Goal: Information Seeking & Learning: Check status

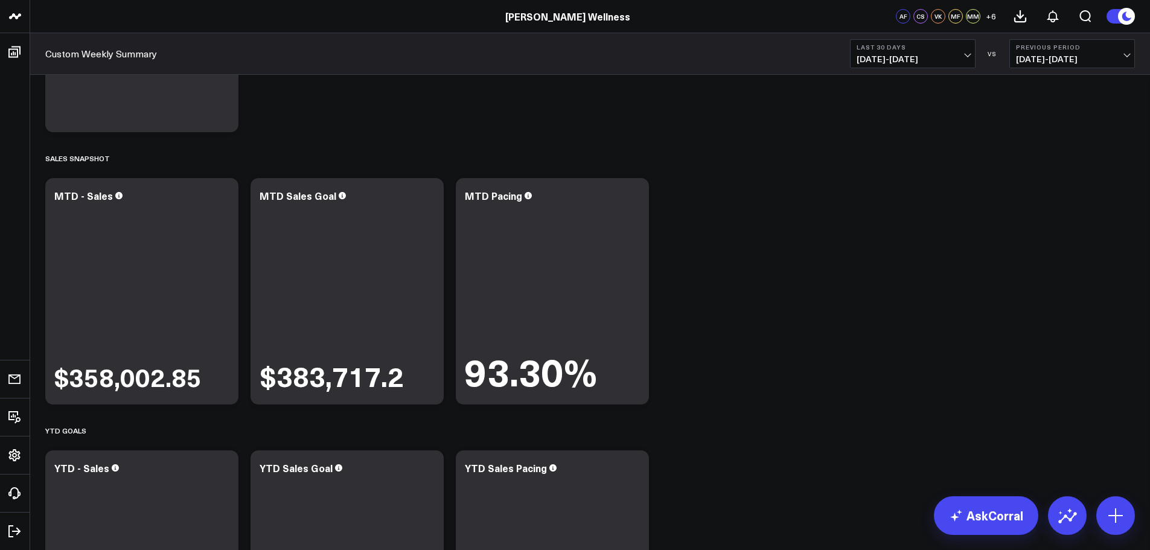
scroll to position [201, 0]
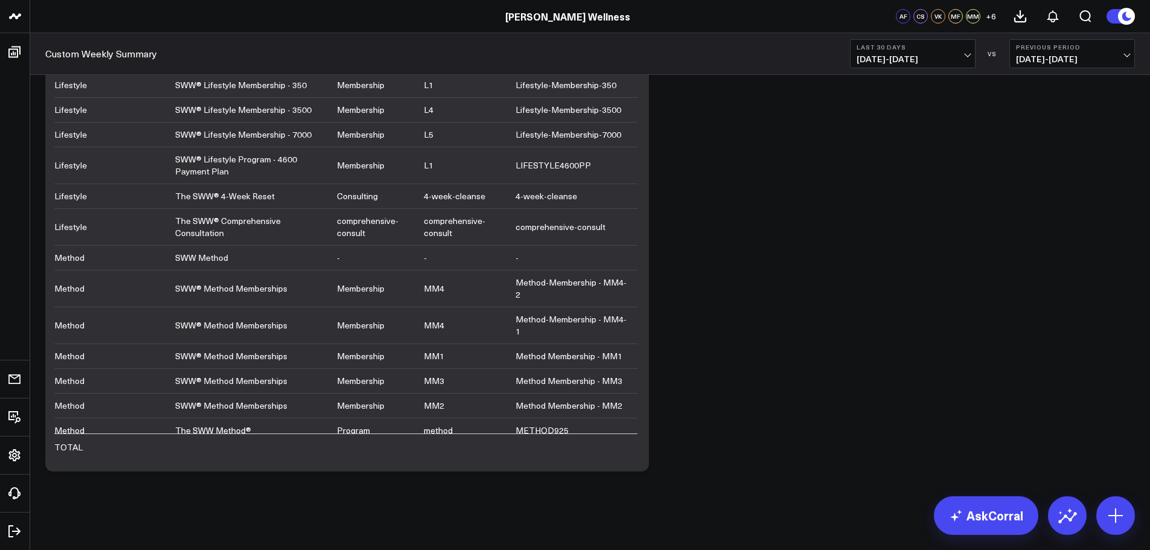
scroll to position [3868, 0]
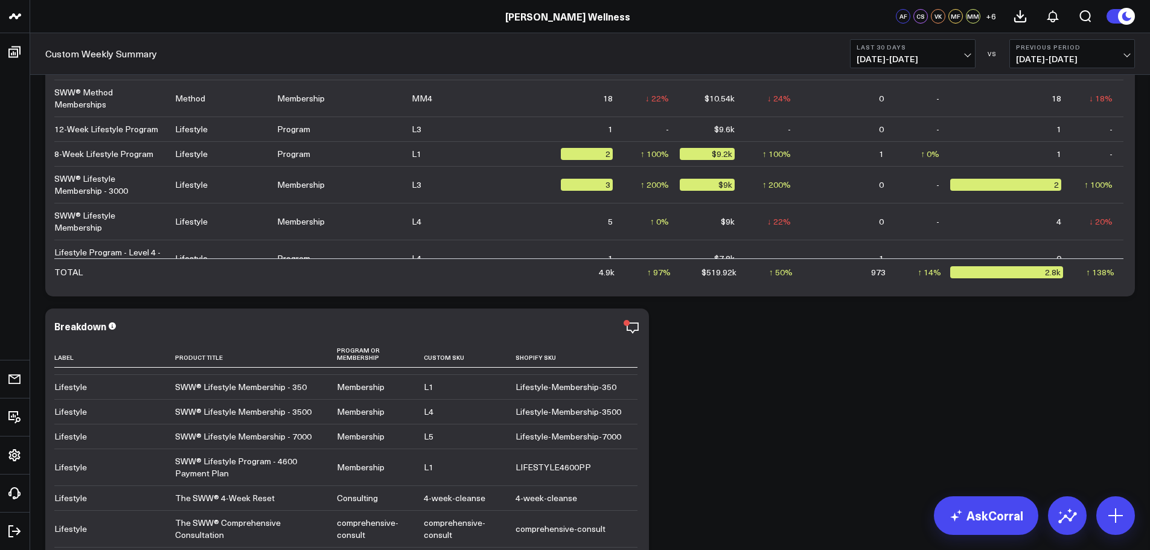
click at [626, 329] on icon "button" at bounding box center [633, 328] width 14 height 14
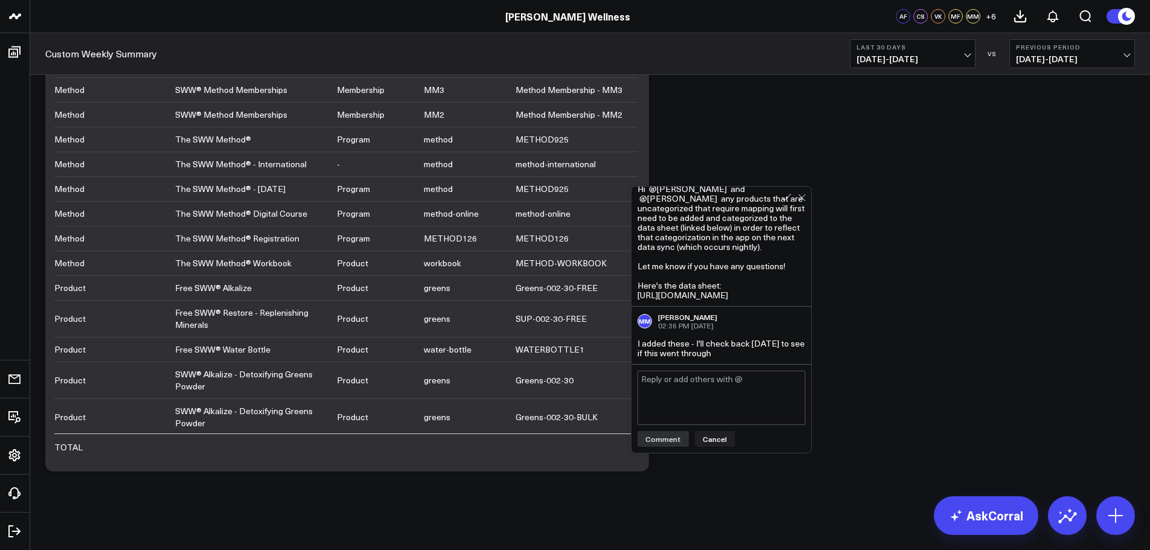
scroll to position [1185, 0]
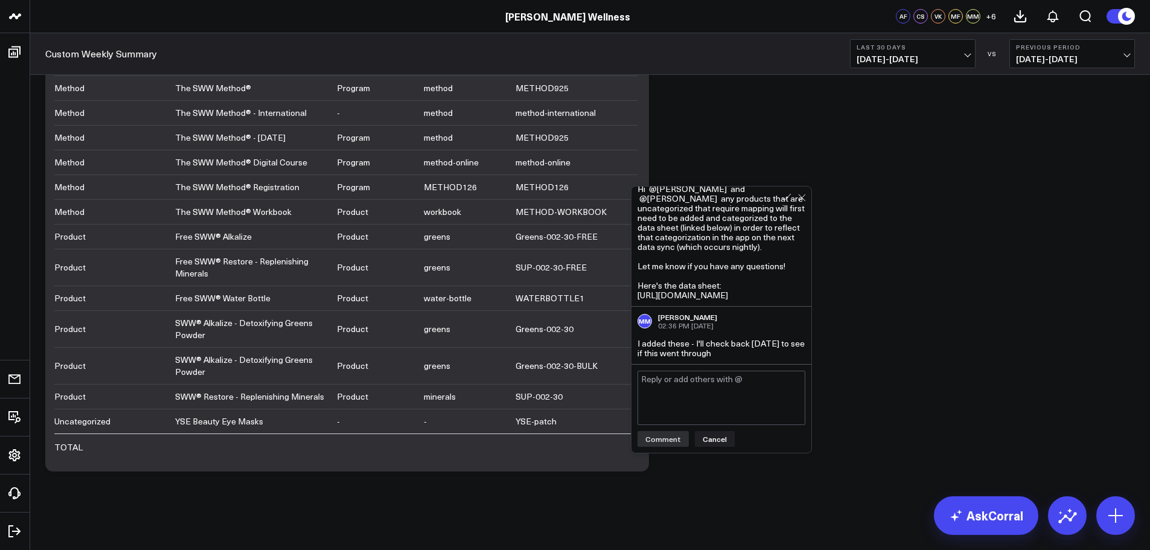
click at [676, 401] on textarea at bounding box center [722, 398] width 168 height 54
click at [769, 299] on div "Hi @[PERSON_NAME] and @[PERSON_NAME] any products that are uncategorized that r…" at bounding box center [722, 242] width 168 height 116
click at [698, 272] on div "Hi @[PERSON_NAME] and @[PERSON_NAME] any products that are uncategorized that r…" at bounding box center [722, 242] width 168 height 116
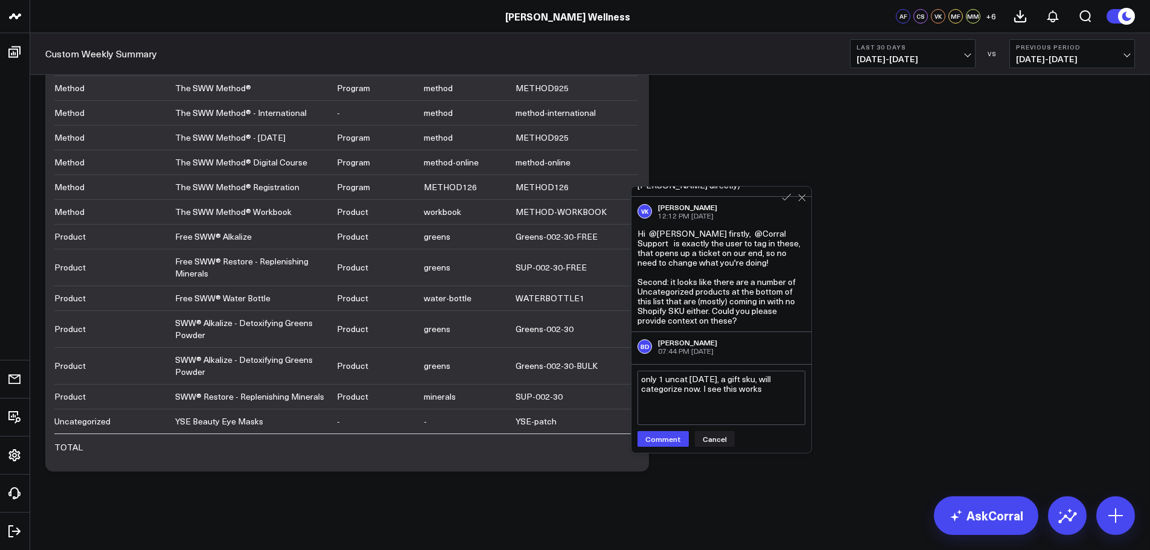
scroll to position [302, 0]
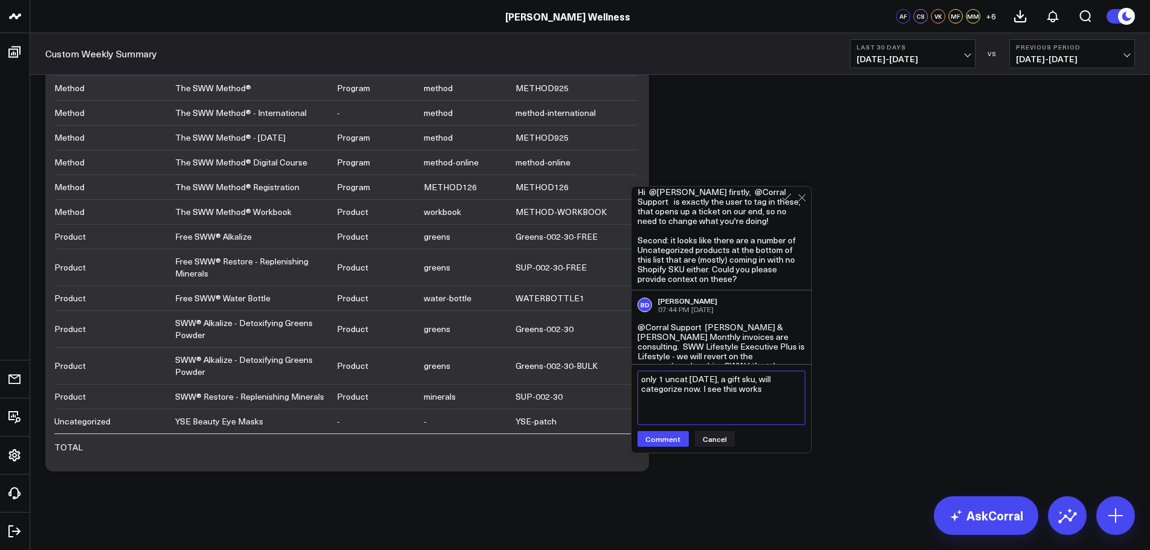
click at [777, 395] on textarea "only 1 uncat [DATE], a gift sku, will categorize now. I see this works" at bounding box center [722, 398] width 168 height 54
type textarea "only 1 uncat [DATE], a gift sku, will categorize now. I see this worksc"
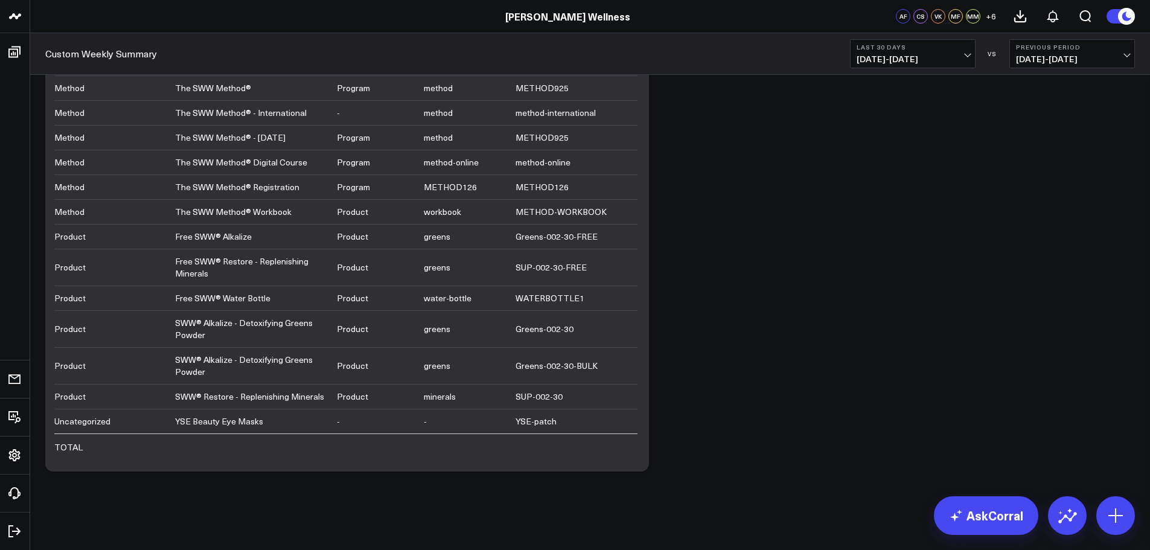
scroll to position [3868, 0]
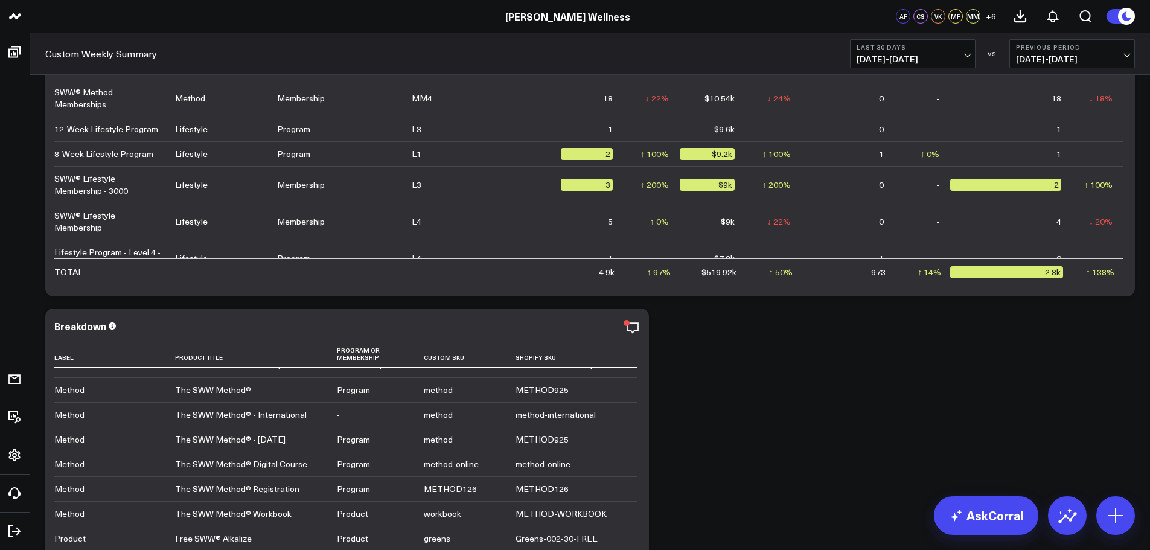
click at [0, 0] on icon at bounding box center [0, 0] width 0 height 0
click at [626, 328] on icon "button" at bounding box center [633, 328] width 14 height 14
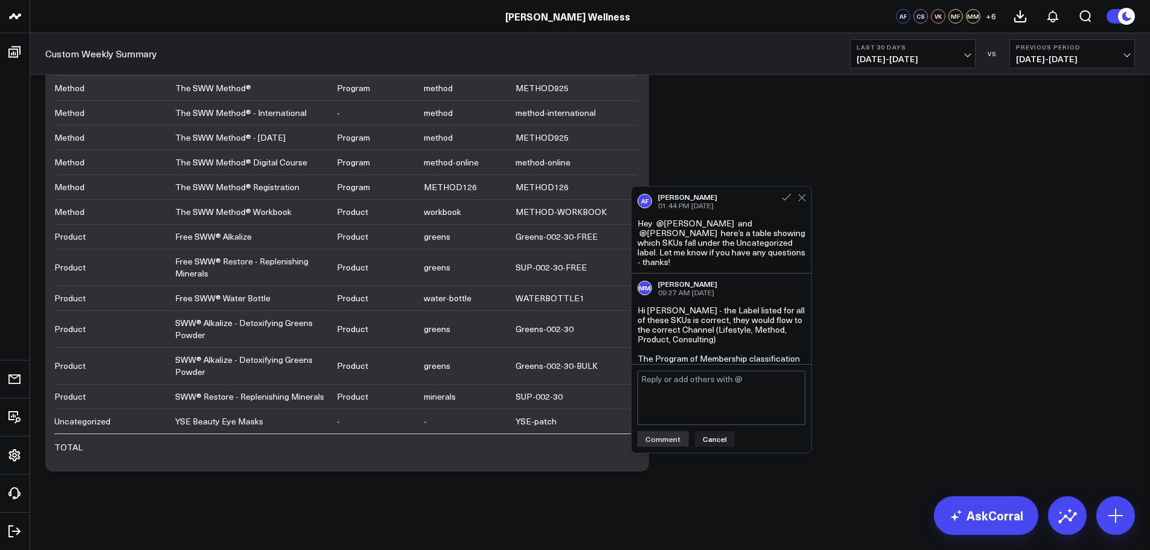
scroll to position [711, 0]
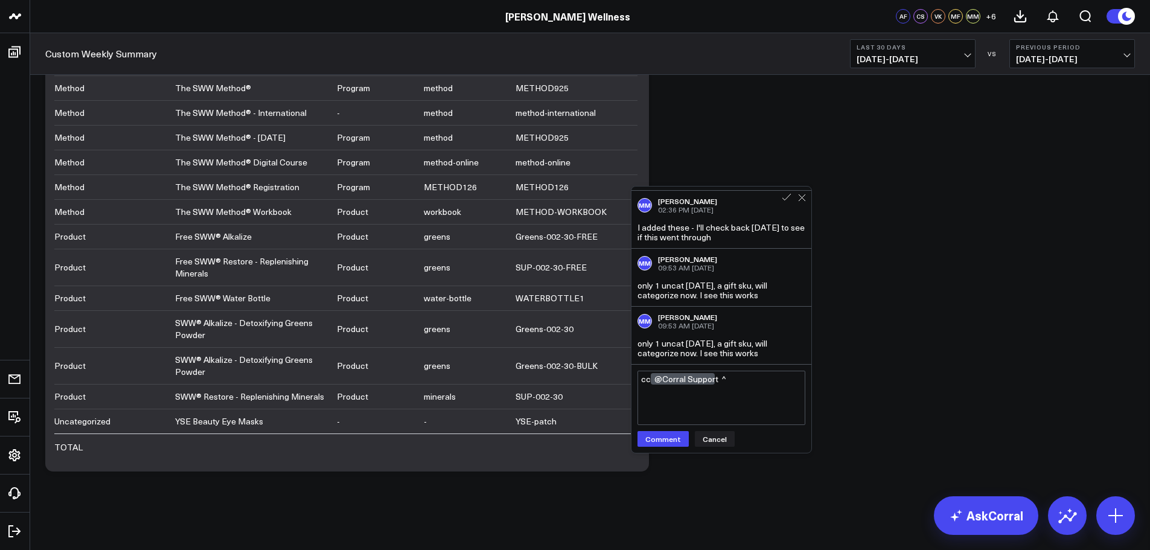
type textarea "cc @Corral Support ^"
click at [667, 435] on button "Comment" at bounding box center [663, 439] width 51 height 16
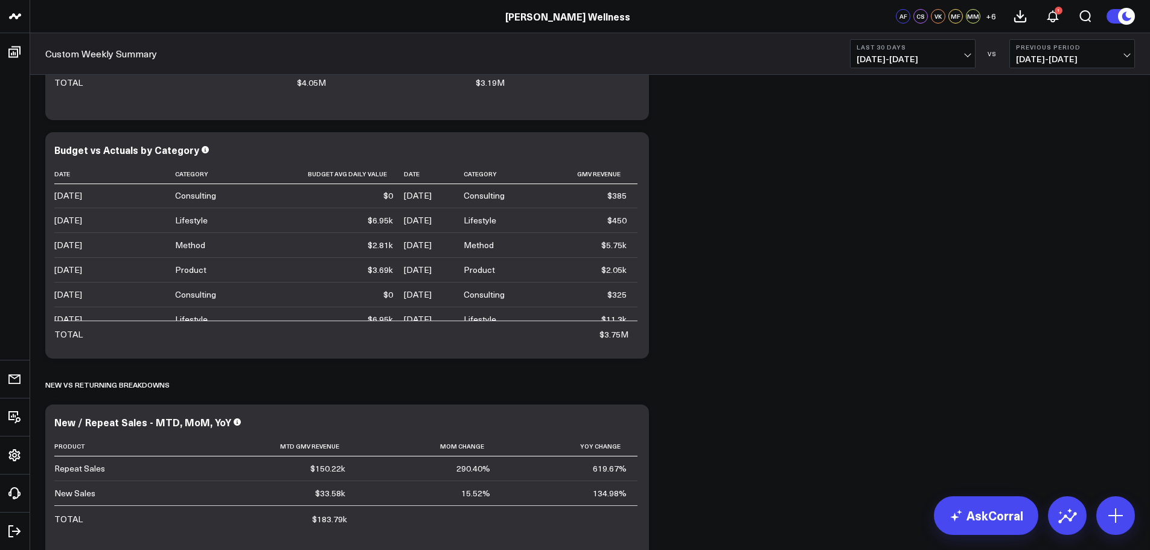
scroll to position [0, 0]
click at [0, 0] on icon at bounding box center [0, 0] width 0 height 0
click at [570, 154] on div "Budget vs Actuals by Category" at bounding box center [347, 149] width 586 height 11
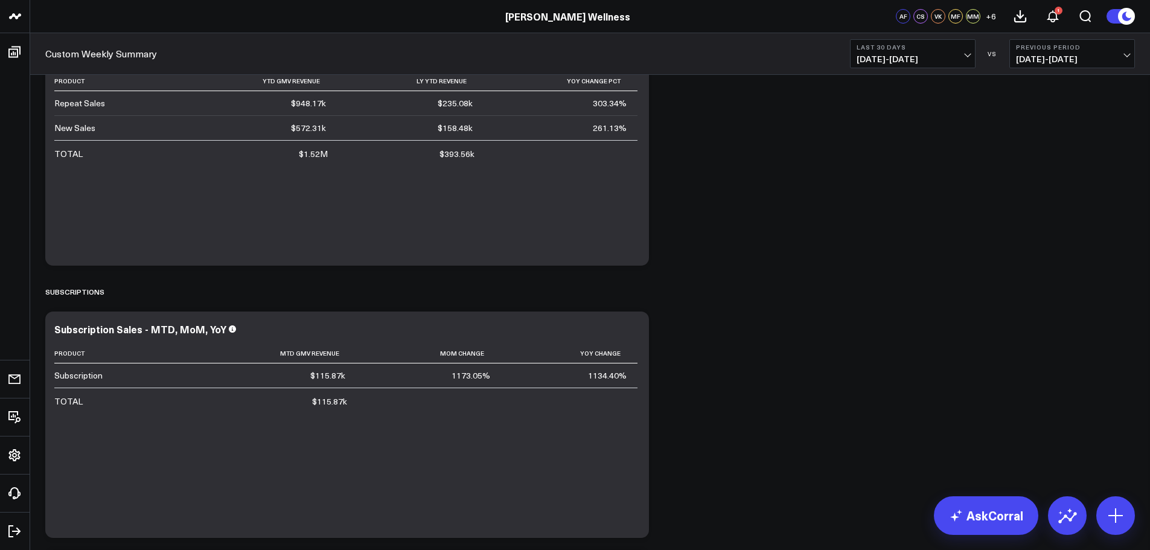
scroll to position [1956, 0]
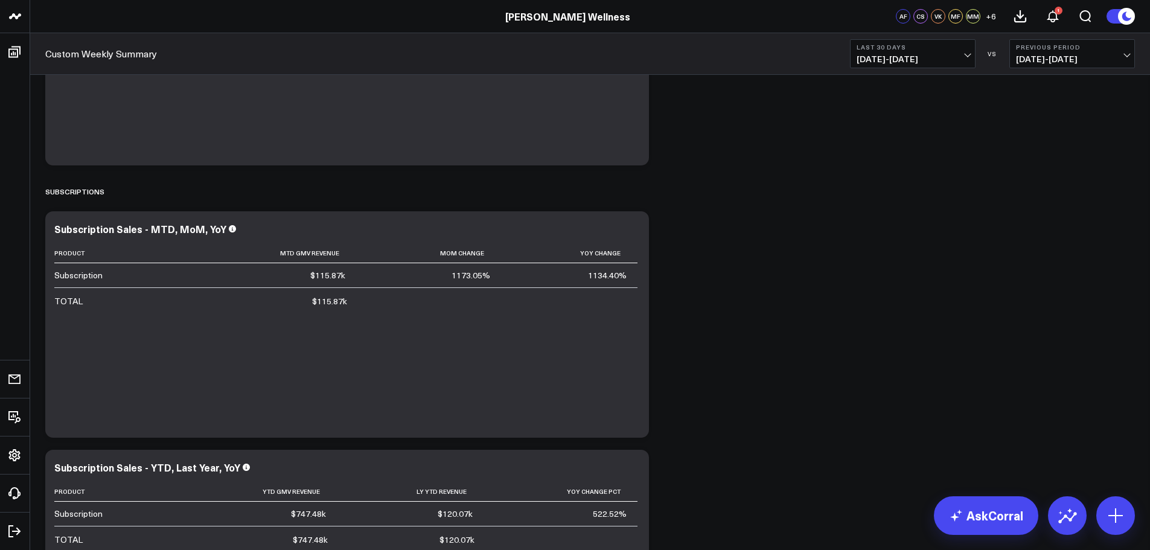
click at [520, 398] on div "Product Mtd Gmv Revenue Mom Change Yoy Change Subscription $115.87k 1173.05% 11…" at bounding box center [347, 334] width 586 height 182
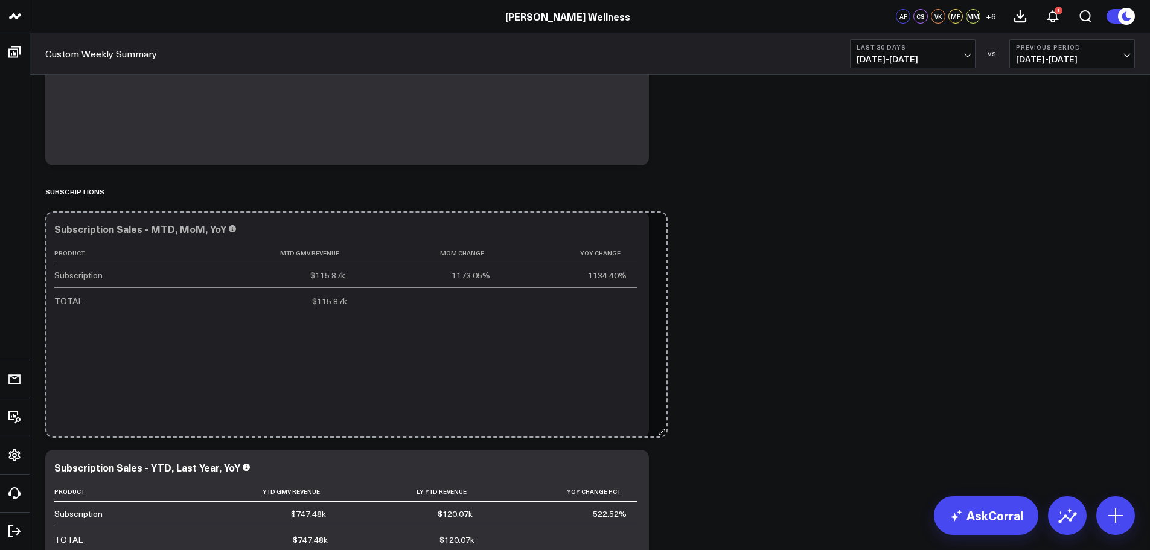
drag, startPoint x: 647, startPoint y: 429, endPoint x: 666, endPoint y: 341, distance: 90.1
click at [666, 341] on div "Modify via AI Copy link to widget Ask support Remove Create linked copy Executi…" at bounding box center [590, 410] width 1102 height 4564
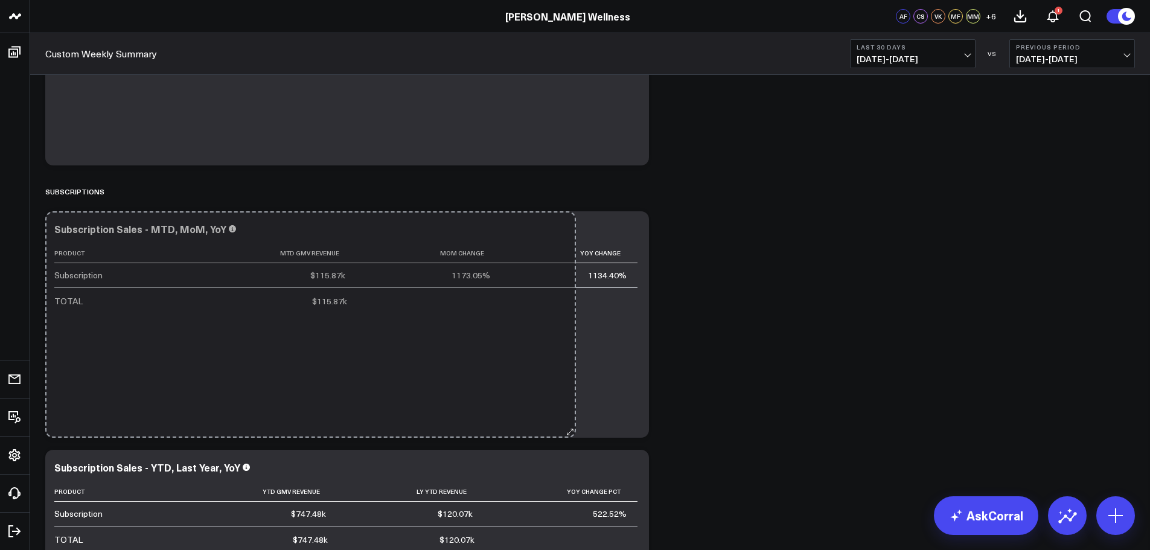
drag, startPoint x: 644, startPoint y: 430, endPoint x: 466, endPoint y: 323, distance: 208.2
click at [466, 323] on div "Modify via AI Copy link to widget Ask support Remove Create linked copy Executi…" at bounding box center [590, 410] width 1102 height 4564
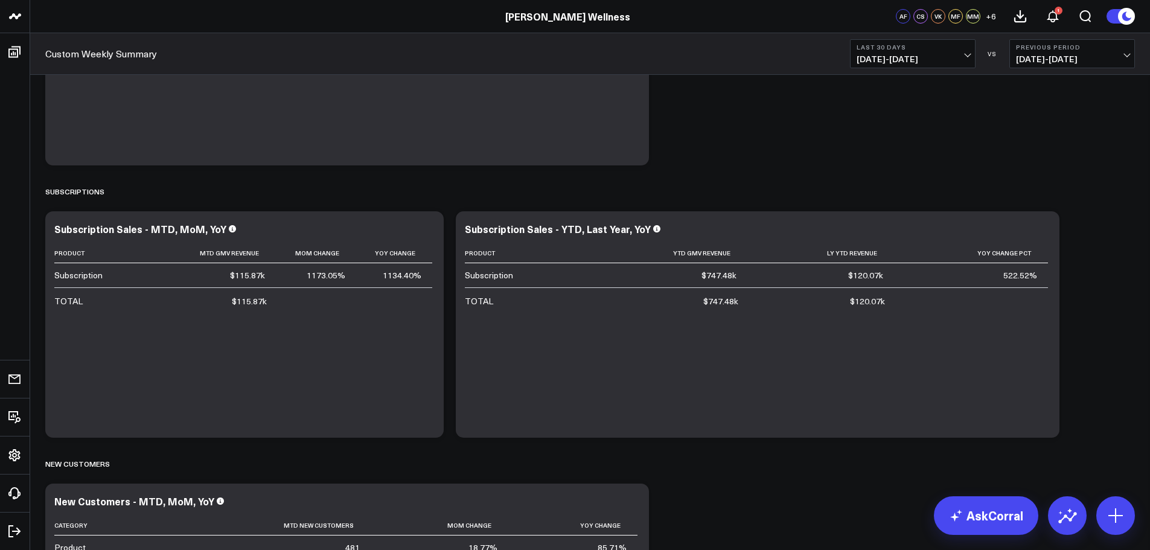
click at [906, 335] on div "Product Ytd Gmv Revenue Ly Ytd Revenue Yoy Change Pct Subscription $747.48k $12…" at bounding box center [758, 334] width 586 height 182
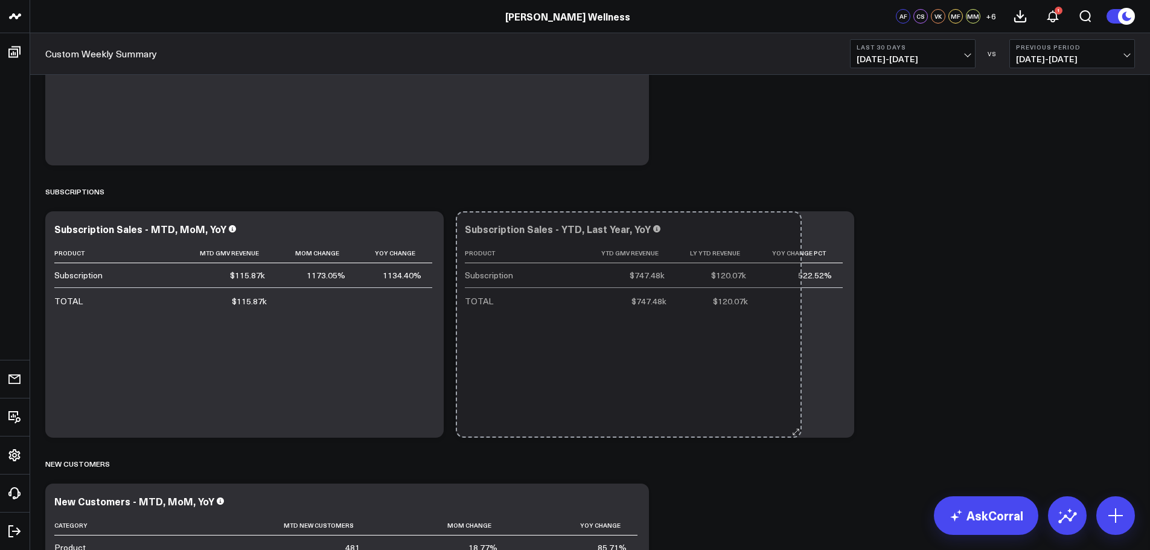
drag, startPoint x: 1057, startPoint y: 430, endPoint x: 799, endPoint y: 420, distance: 258.0
click at [799, 420] on div "Subscription Sales - YTD, Last Year, YoY Product Ytd Gmv Revenue Ly Ytd Revenue…" at bounding box center [655, 324] width 399 height 226
drag, startPoint x: 851, startPoint y: 429, endPoint x: 787, endPoint y: 427, distance: 64.1
click at [787, 427] on div "Subscription Sales - YTD, Last Year, YoY Product Ytd Gmv Revenue Ly Ytd Revenue…" at bounding box center [655, 324] width 399 height 226
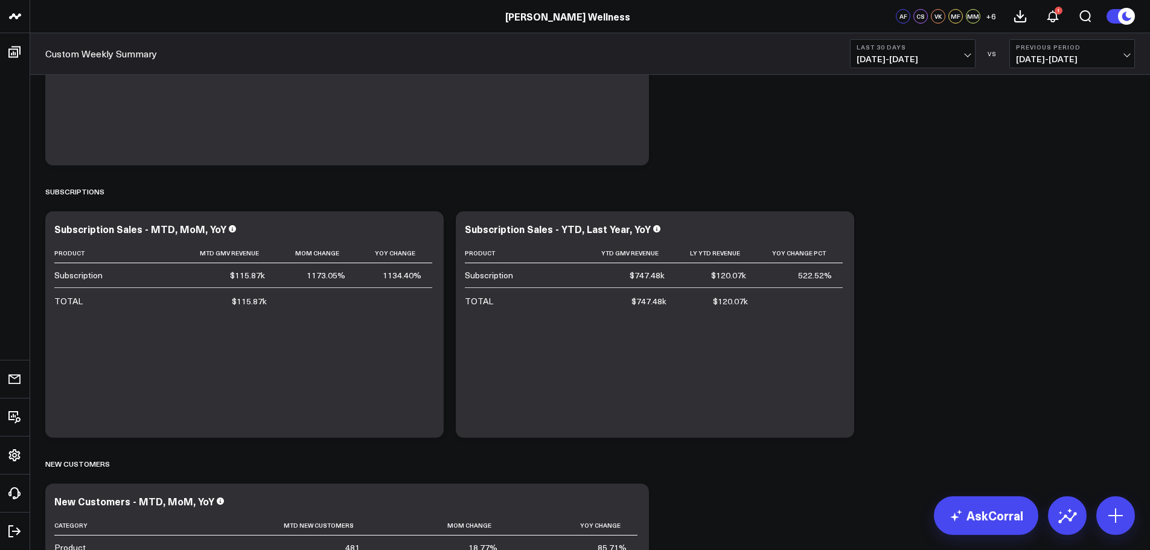
click at [396, 401] on div "Product Mtd Gmv Revenue Mom Change Yoy Change Subscription $115.87k 1173.05% 11…" at bounding box center [244, 334] width 380 height 182
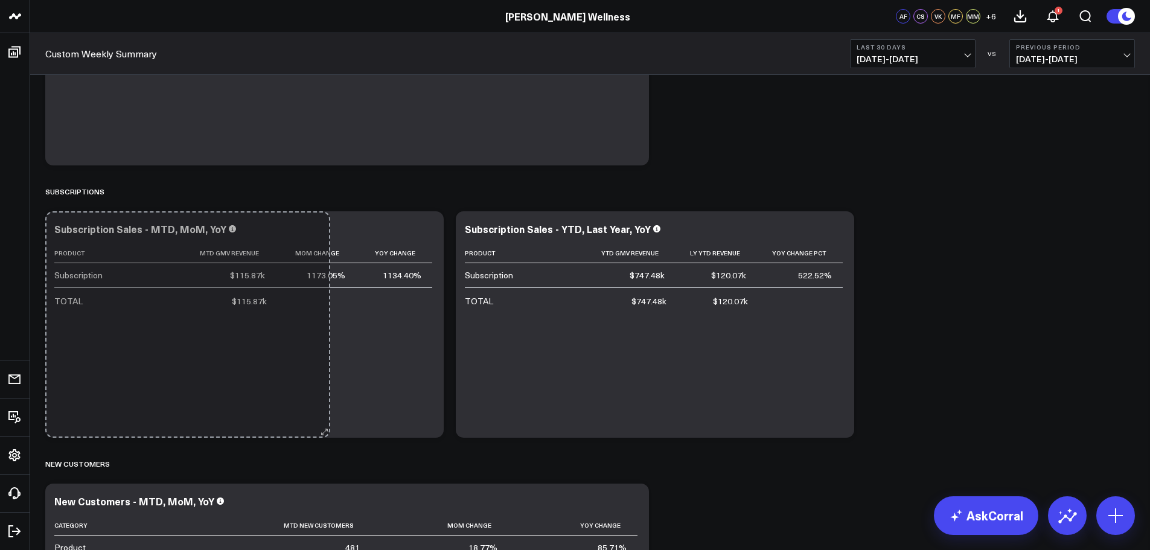
drag, startPoint x: 423, startPoint y: 432, endPoint x: 325, endPoint y: 430, distance: 98.5
click at [325, 430] on div "Subscription Sales - MTD, MoM, YoY Product Mtd Gmv Revenue Mom Change Yoy Chang…" at bounding box center [244, 324] width 399 height 226
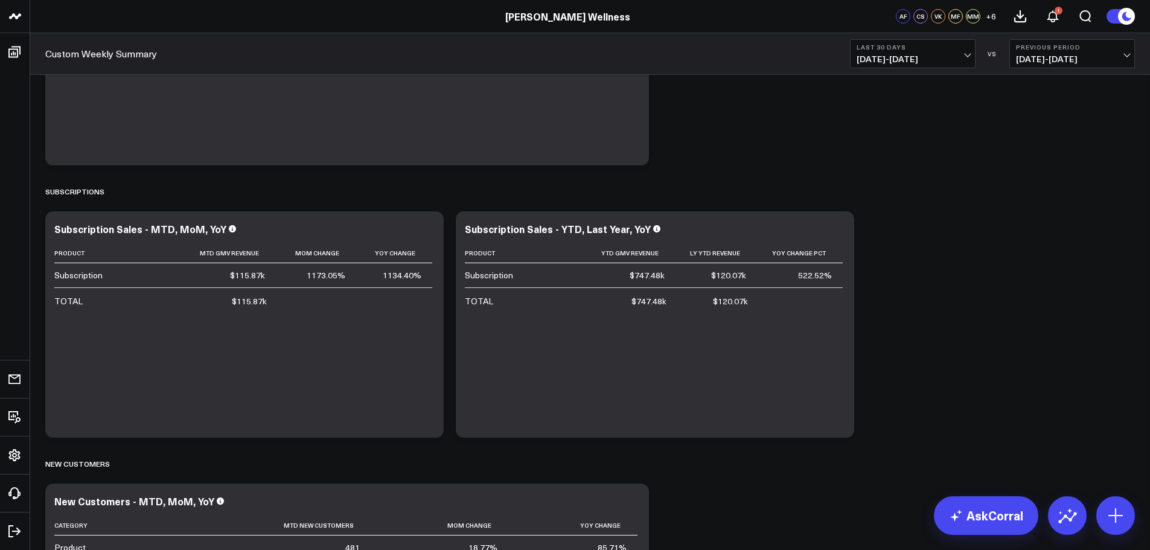
scroll to position [1654, 0]
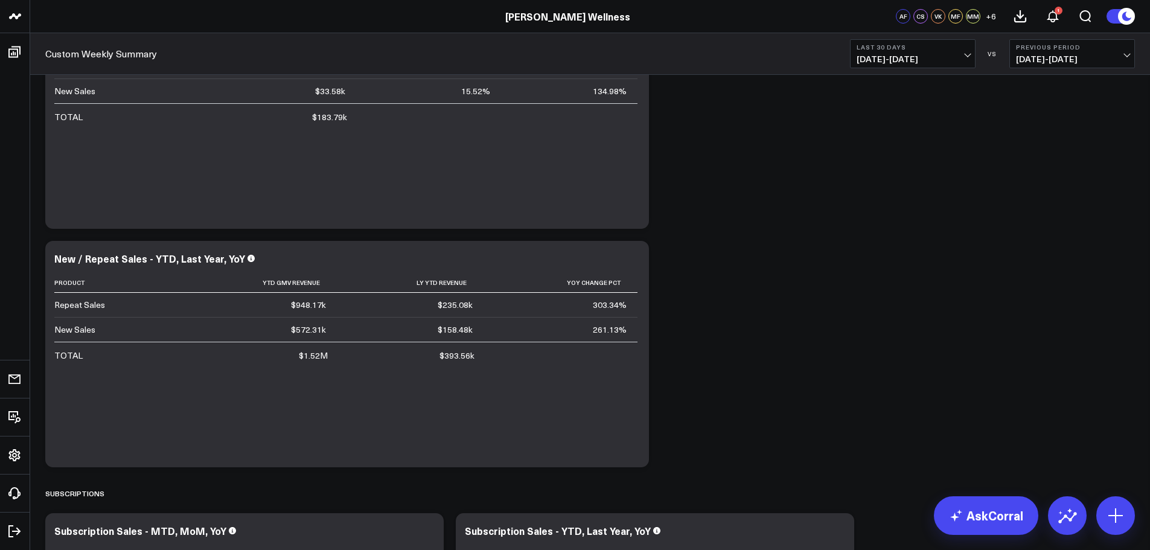
click at [595, 428] on div "Product Ytd Gmv Revenue Ly Ytd Revenue Yoy Change Pct Repeat Sales $948.17k $23…" at bounding box center [347, 364] width 586 height 182
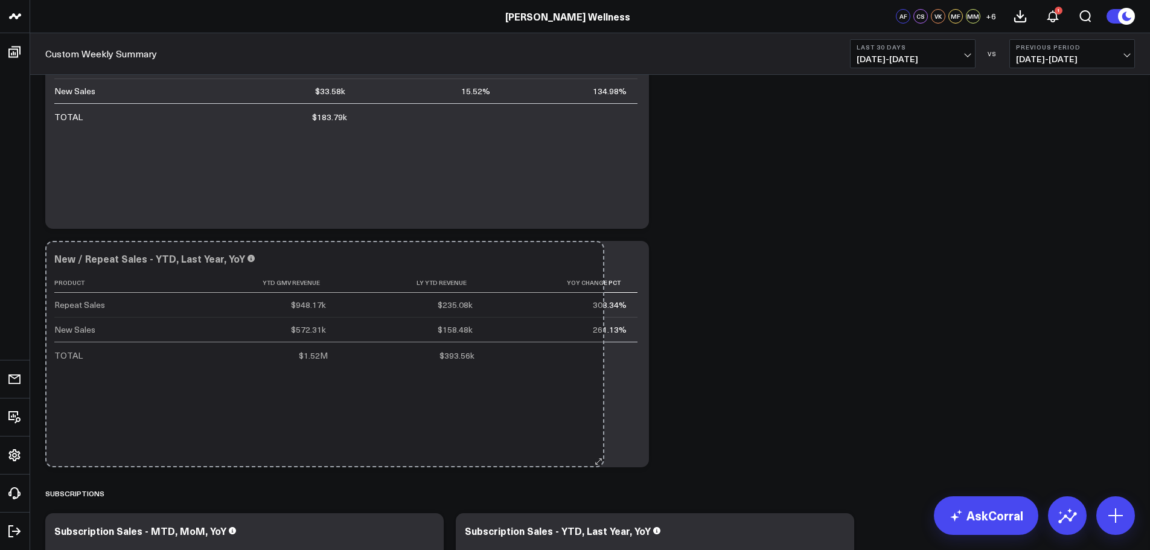
drag, startPoint x: 645, startPoint y: 463, endPoint x: 335, endPoint y: 441, distance: 311.7
click at [333, 441] on div "New / Repeat Sales - YTD, Last Year, YoY Product Ytd Gmv Revenue Ly Ytd Revenue…" at bounding box center [347, 354] width 604 height 226
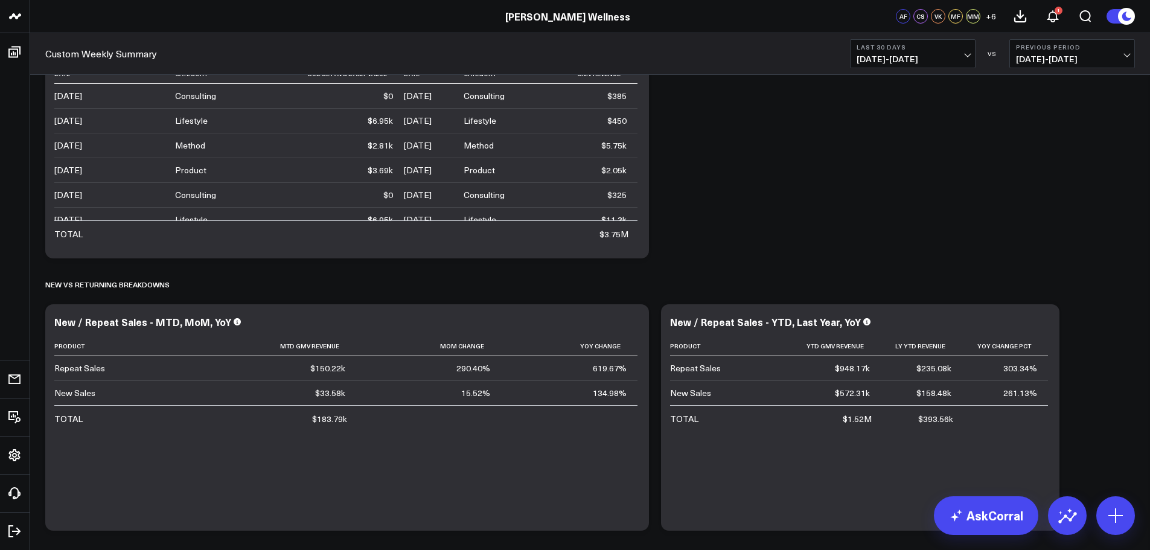
click at [604, 444] on div "Product Mtd Gmv Revenue Mom Change Yoy Change Repeat Sales $150.22k 290.40% 619…" at bounding box center [347, 427] width 586 height 182
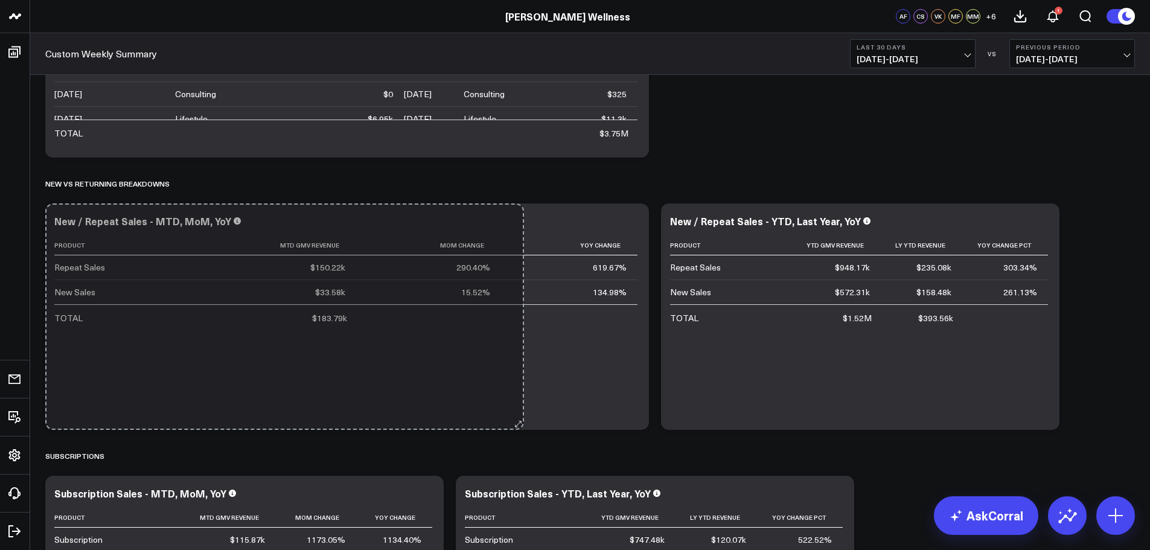
drag, startPoint x: 643, startPoint y: 422, endPoint x: 266, endPoint y: 408, distance: 377.7
click at [277, 409] on div "New / Repeat Sales - MTD, MoM, YoY Product Mtd Gmv Revenue Mom Change Yoy Chang…" at bounding box center [347, 316] width 604 height 226
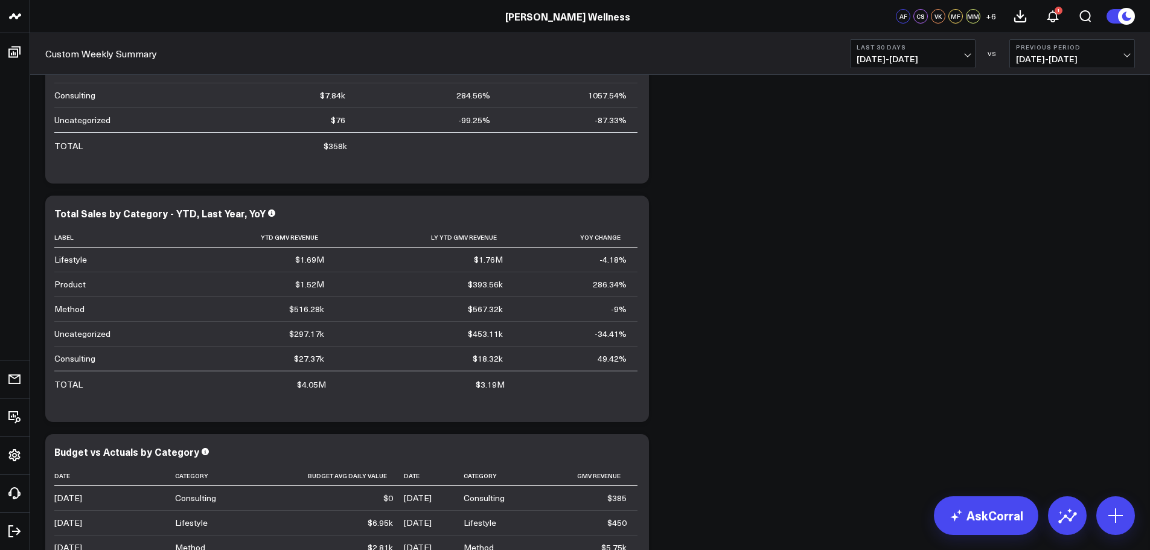
scroll to position [1050, 0]
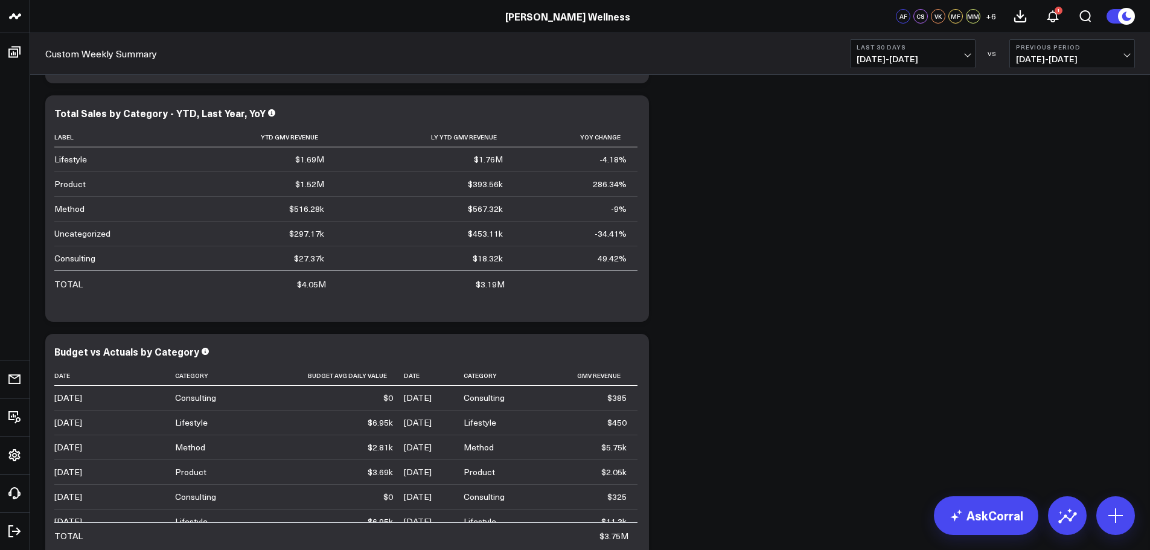
drag, startPoint x: 643, startPoint y: 312, endPoint x: 299, endPoint y: 300, distance: 344.4
click at [298, 299] on div "Total Sales by Category - YTD, Last Year, YoY Label Ytd Gmv Revenue Ly Ytd Gmv …" at bounding box center [347, 208] width 604 height 226
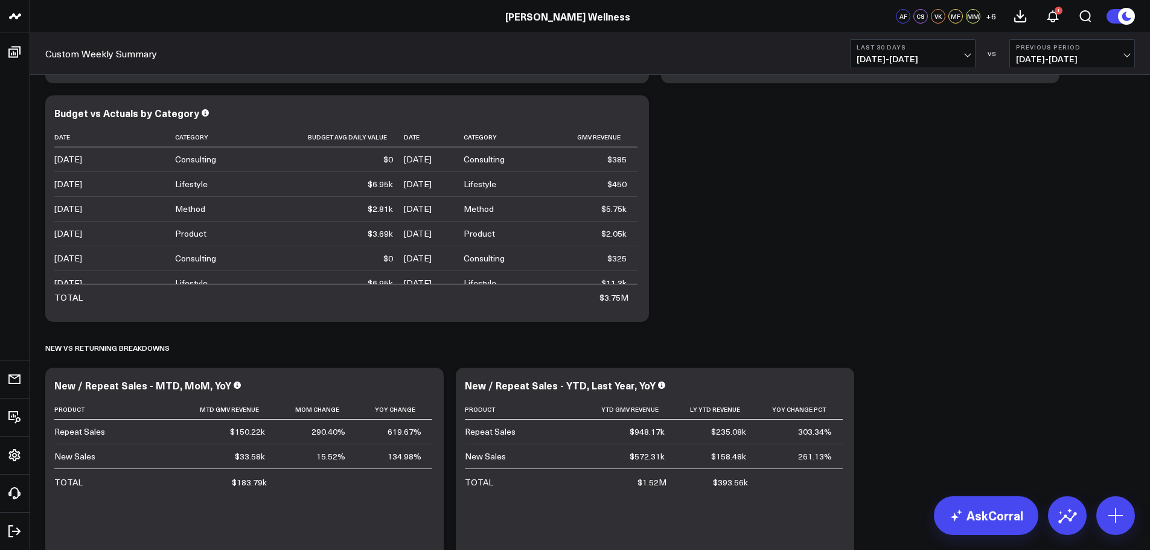
scroll to position [748, 0]
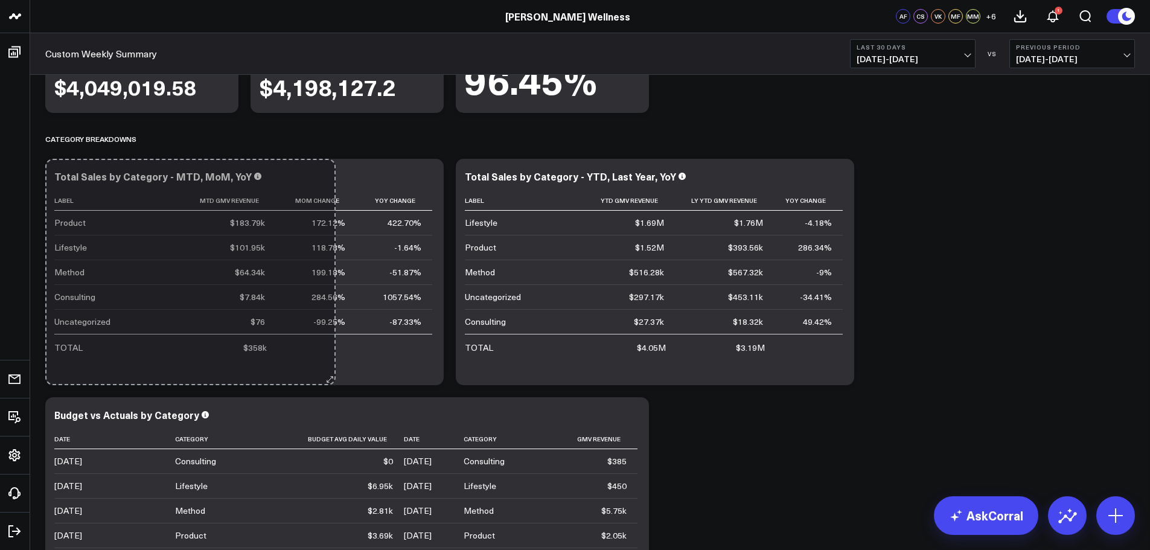
drag, startPoint x: 644, startPoint y: 379, endPoint x: 331, endPoint y: 350, distance: 314.7
click at [331, 350] on div "Total Sales by Category - MTD, MoM, YoY Label Mtd Gmv Revenue Mom Change Yoy Ch…" at bounding box center [244, 272] width 399 height 226
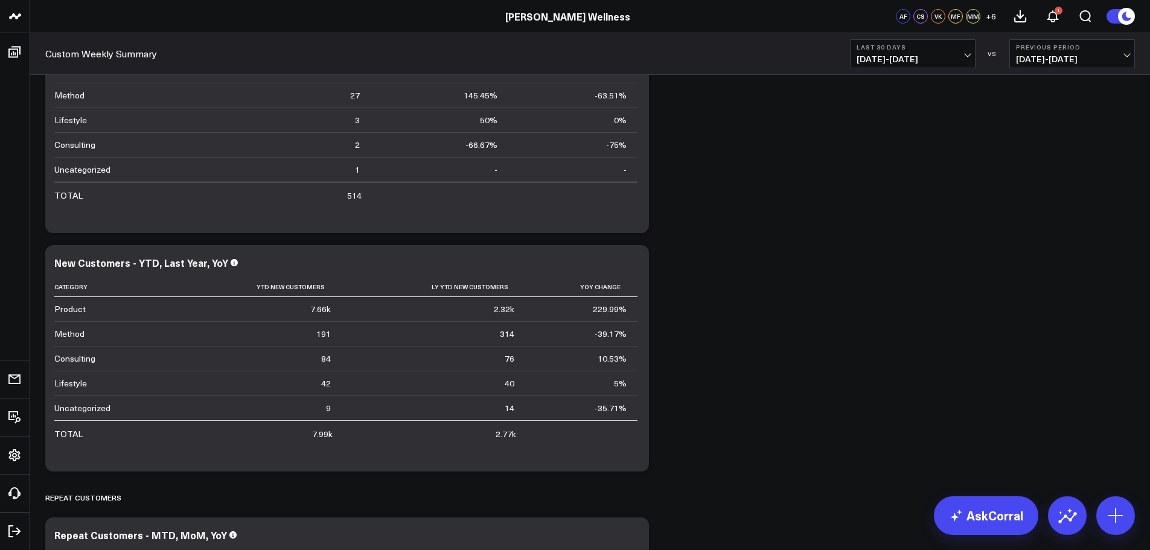
scroll to position [1755, 0]
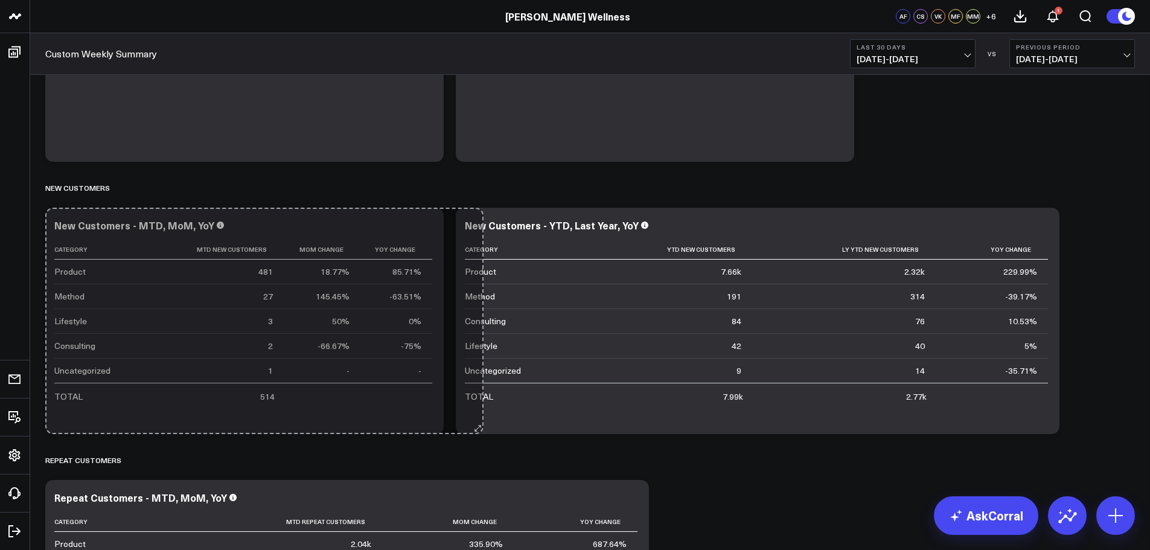
drag, startPoint x: 640, startPoint y: 426, endPoint x: 335, endPoint y: 419, distance: 305.0
click at [345, 421] on div "New Customers - MTD, MoM, YoY Category Mtd New Customers Mom Change Yoy Change …" at bounding box center [244, 321] width 399 height 226
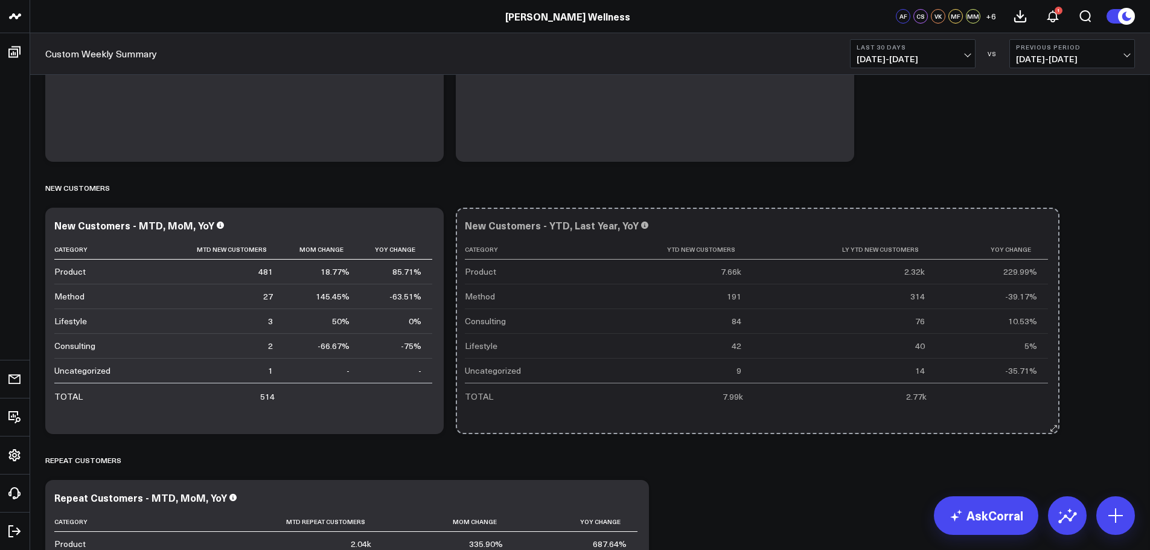
drag, startPoint x: 1051, startPoint y: 426, endPoint x: 664, endPoint y: 412, distance: 387.9
click at [664, 412] on div "New Customers - YTD, Last Year, YoY Category Ytd New Customers Ly Ytd New Custo…" at bounding box center [758, 321] width 604 height 226
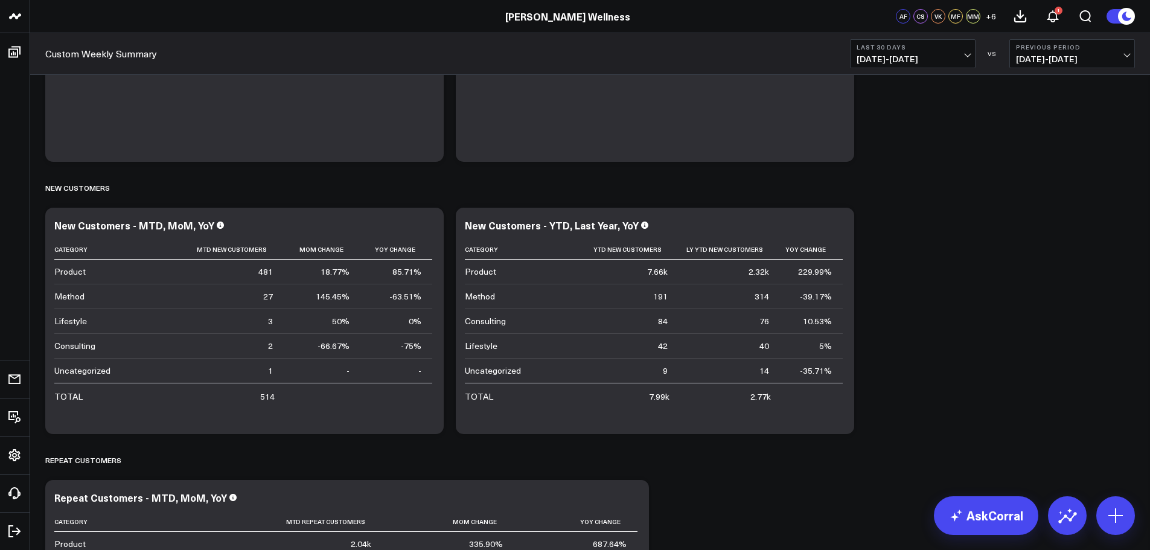
scroll to position [2057, 0]
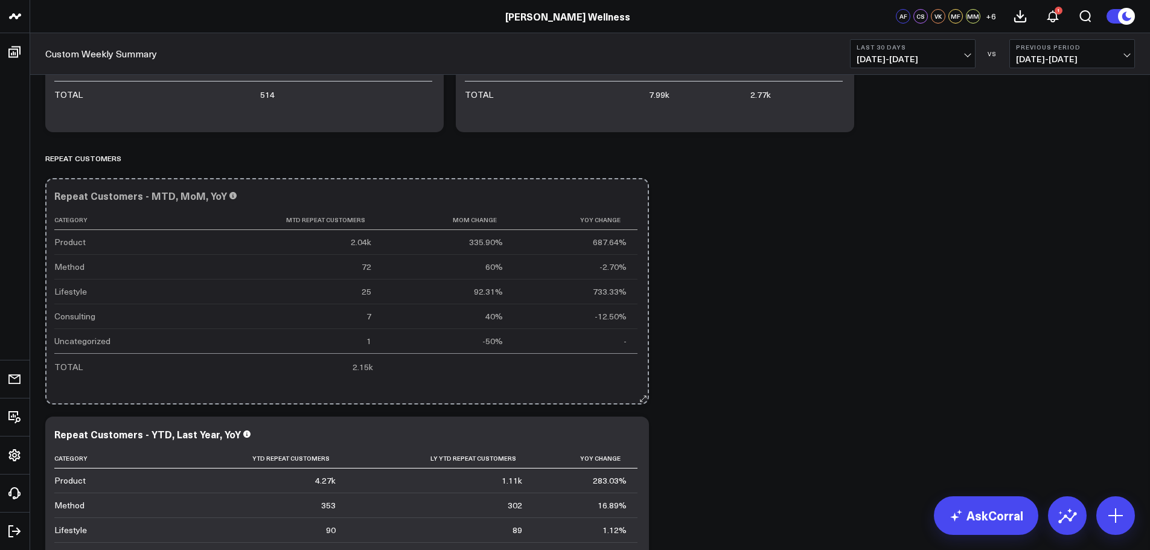
drag, startPoint x: 640, startPoint y: 398, endPoint x: 362, endPoint y: 379, distance: 278.4
click at [362, 379] on div "Repeat Customers - MTD, MoM, YoY Category Mtd Repeat Customers Mom Change Yoy C…" at bounding box center [347, 291] width 604 height 226
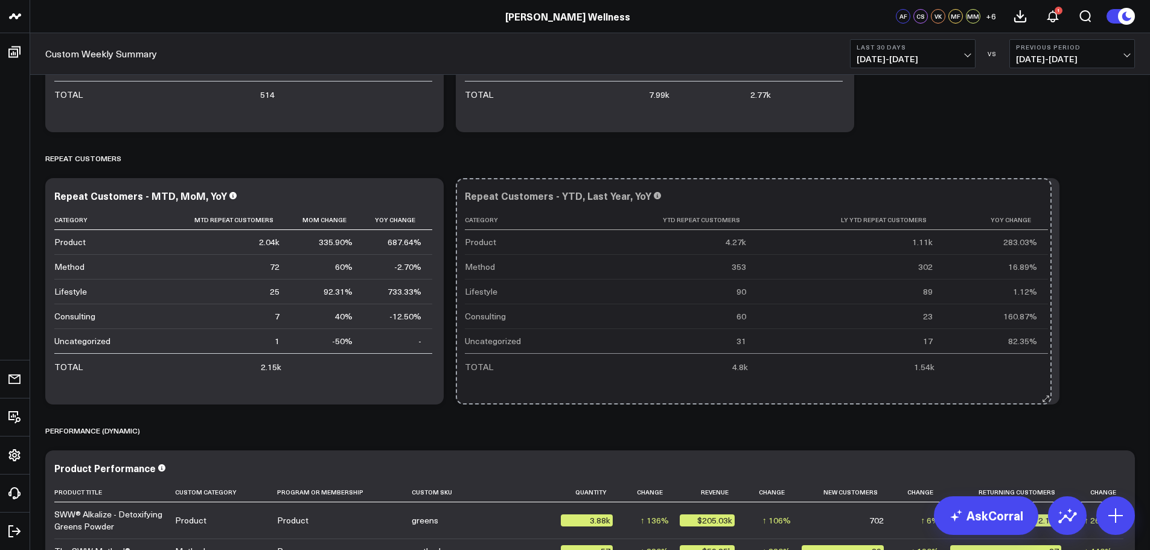
drag, startPoint x: 1055, startPoint y: 401, endPoint x: 752, endPoint y: 391, distance: 303.3
click at [752, 391] on div "Repeat Customers - YTD, Last Year, YoY Category Ytd Repeat Customers Ly Ytd Rep…" at bounding box center [758, 291] width 604 height 226
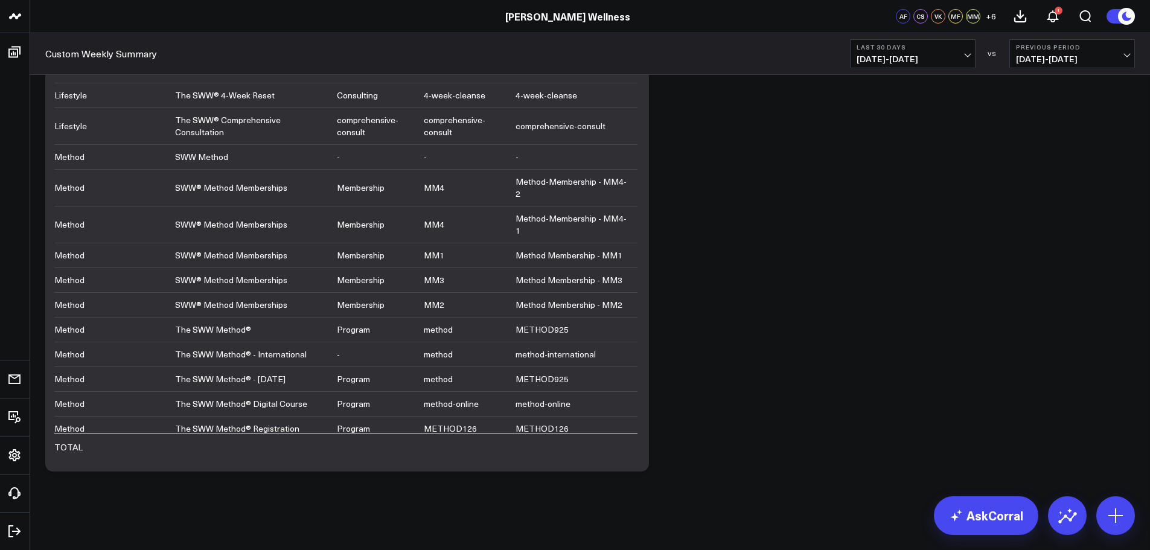
scroll to position [2676, 0]
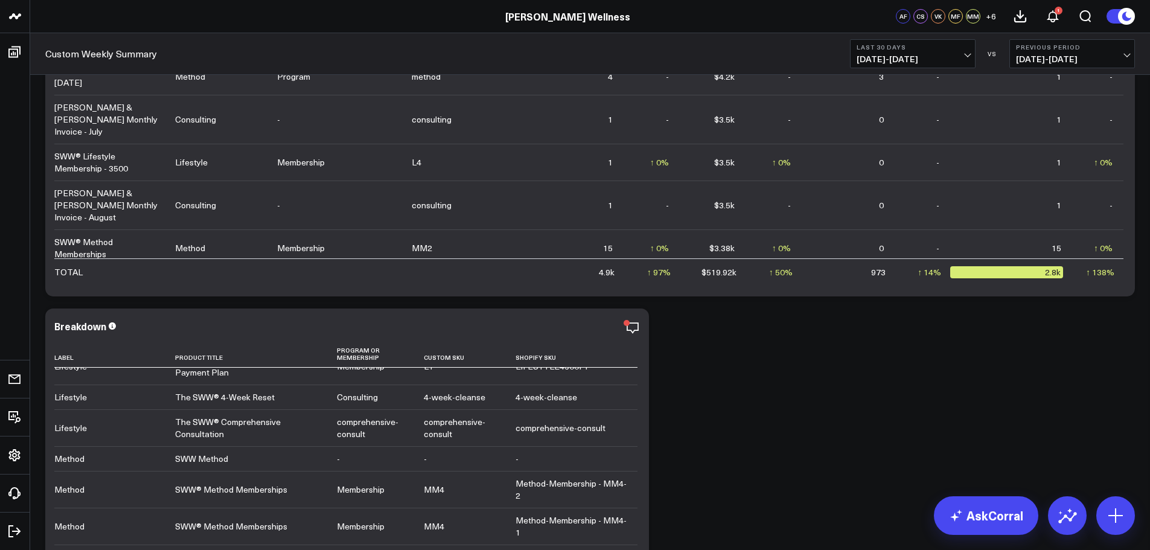
click at [626, 333] on icon "button" at bounding box center [633, 328] width 14 height 14
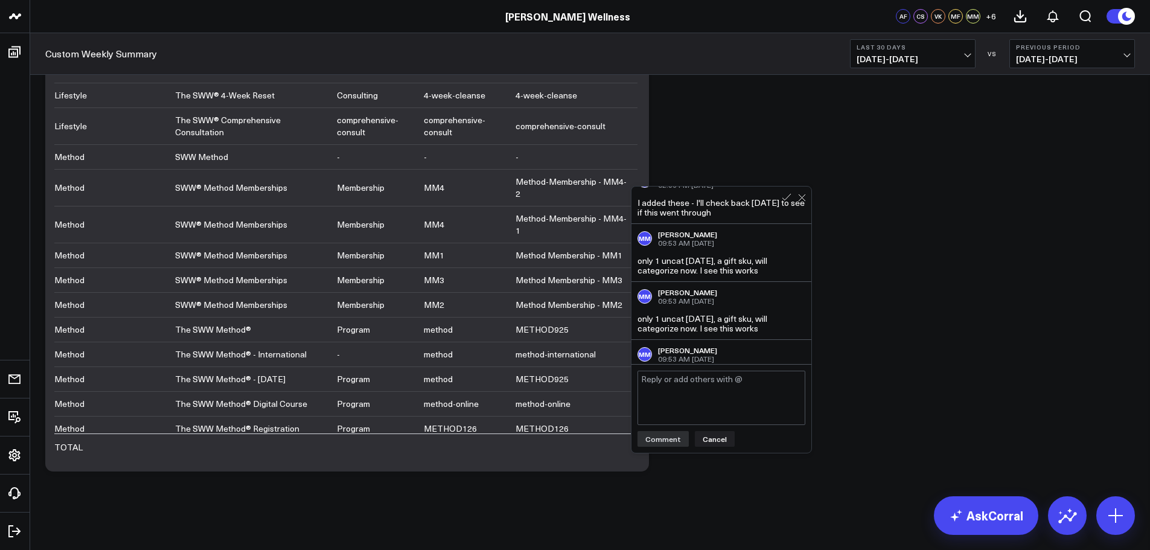
scroll to position [616, 0]
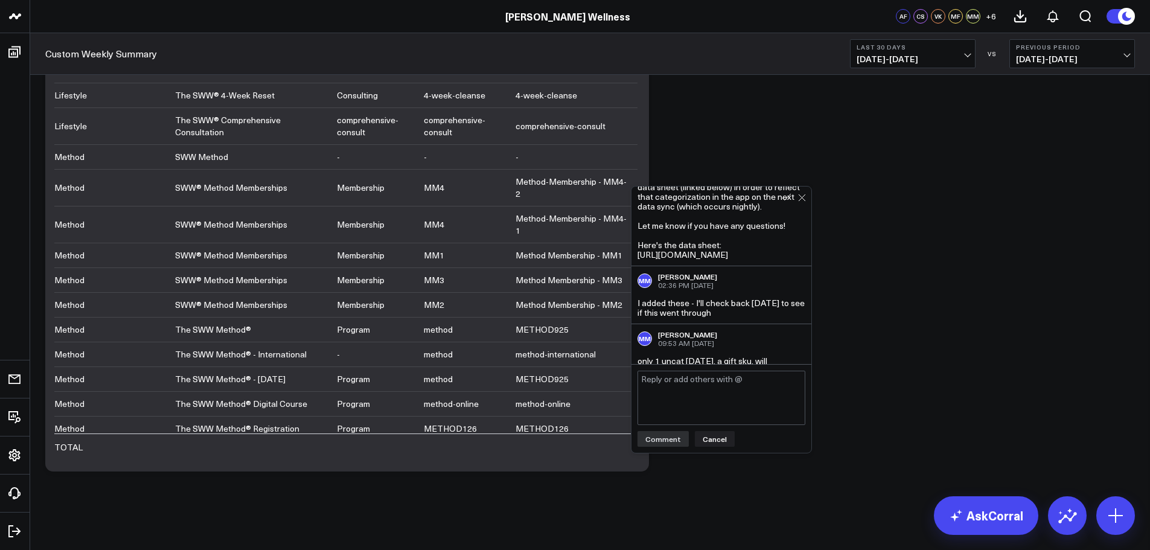
click at [706, 254] on div "Hi @[PERSON_NAME] and @[PERSON_NAME] any products that are uncategorized that r…" at bounding box center [722, 202] width 168 height 116
copy div "[URL][DOMAIN_NAME]"
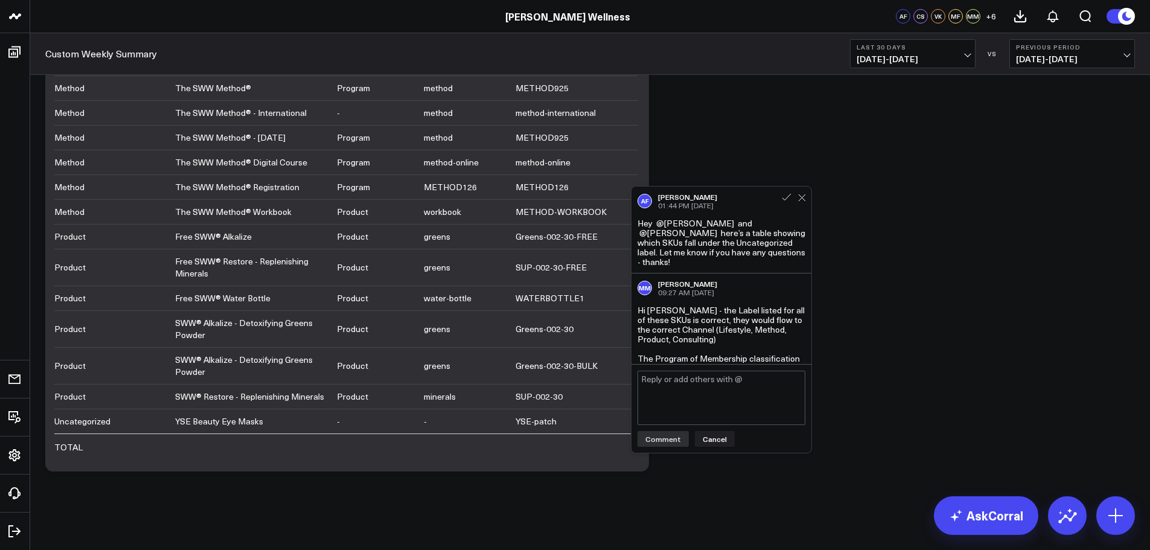
scroll to position [1185, 0]
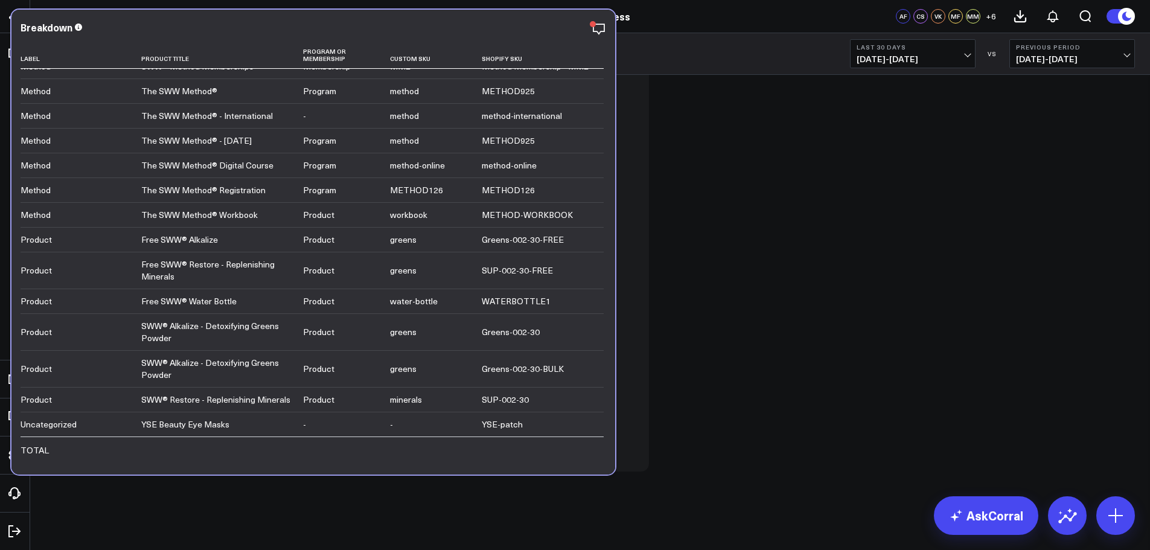
drag, startPoint x: 263, startPoint y: 424, endPoint x: 229, endPoint y: 427, distance: 33.9
click at [229, 427] on td "YSE Beauty Eye Masks" at bounding box center [222, 424] width 162 height 25
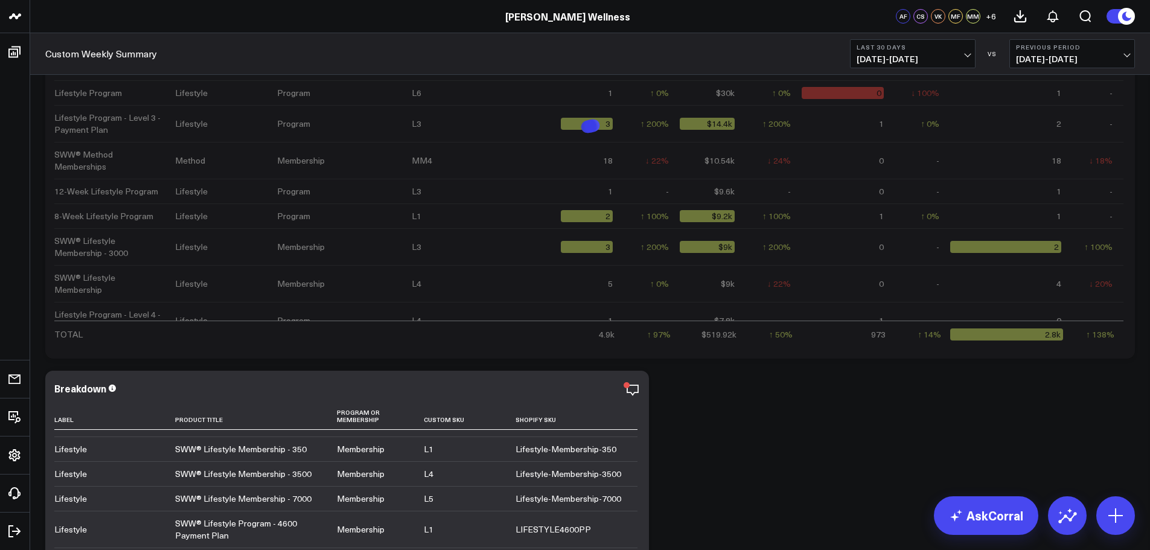
scroll to position [2575, 0]
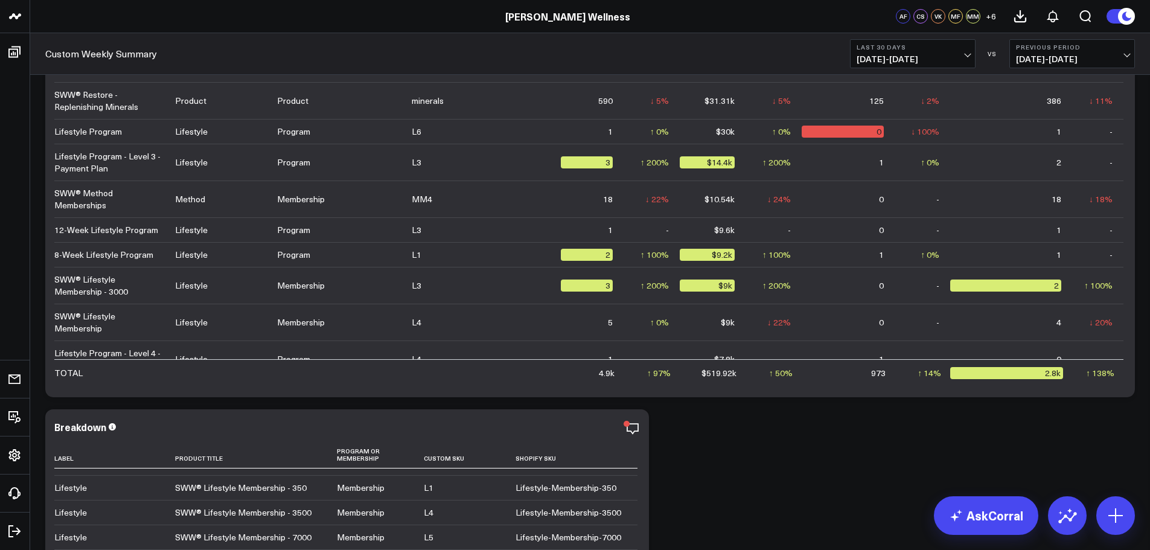
click at [0, 0] on icon at bounding box center [0, 0] width 0 height 0
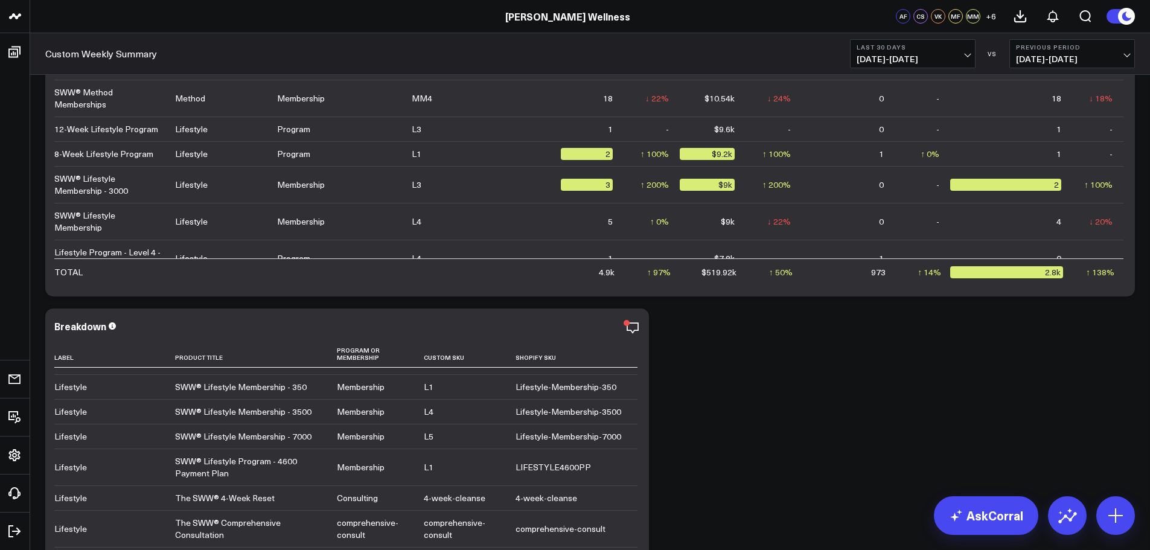
click at [0, 0] on link "Export" at bounding box center [0, 0] width 0 height 0
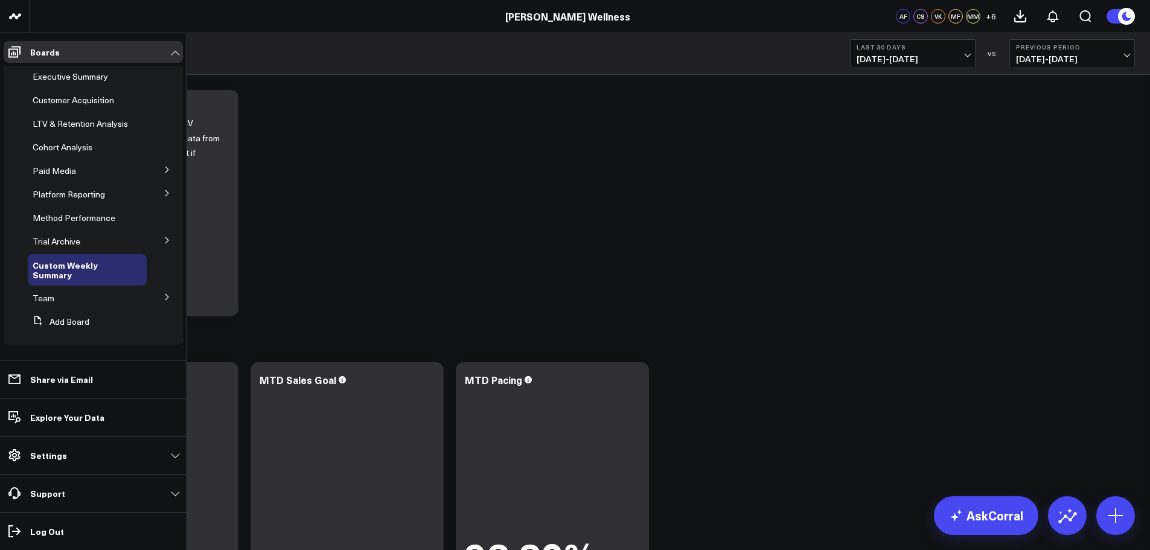
scroll to position [0, 0]
click at [164, 197] on icon at bounding box center [167, 193] width 7 height 7
click at [156, 179] on button at bounding box center [167, 170] width 31 height 18
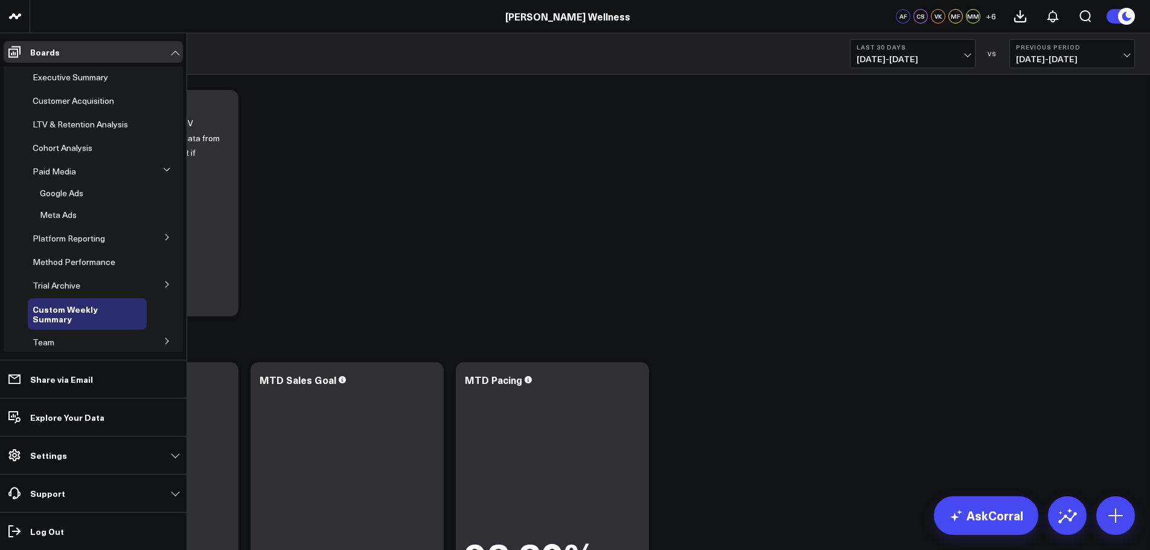
click at [158, 179] on button at bounding box center [167, 169] width 18 height 31
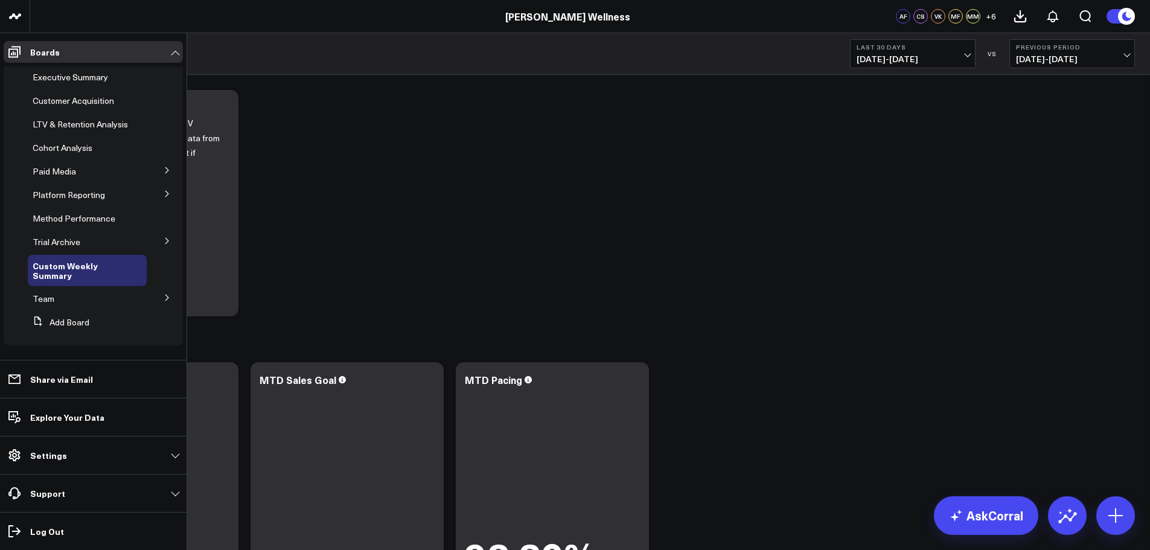
click at [99, 103] on span "Customer Acquisition" at bounding box center [74, 100] width 82 height 11
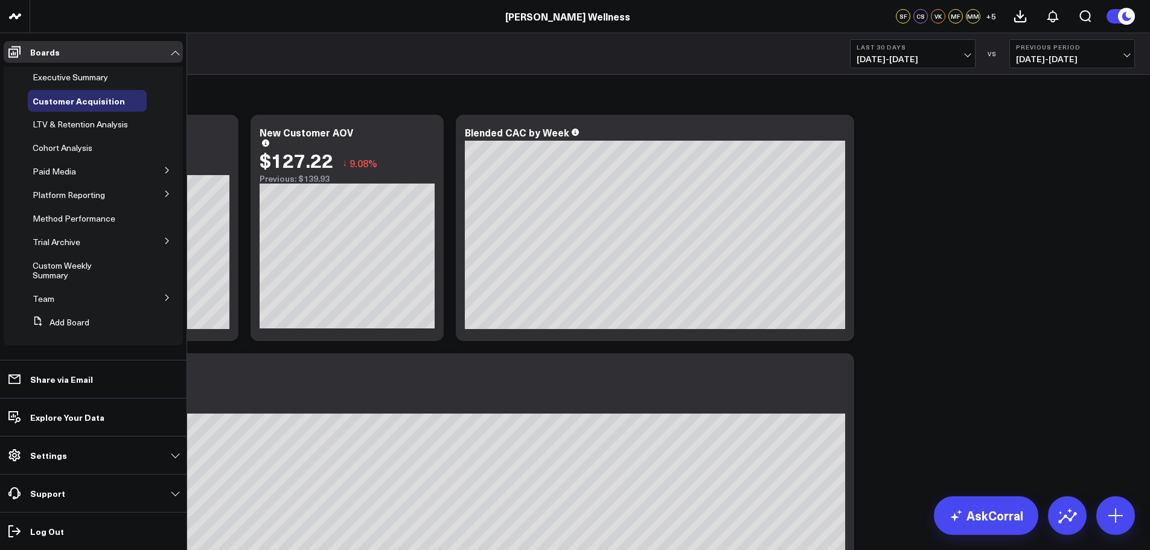
click at [68, 80] on span "Executive Summary" at bounding box center [70, 76] width 75 height 11
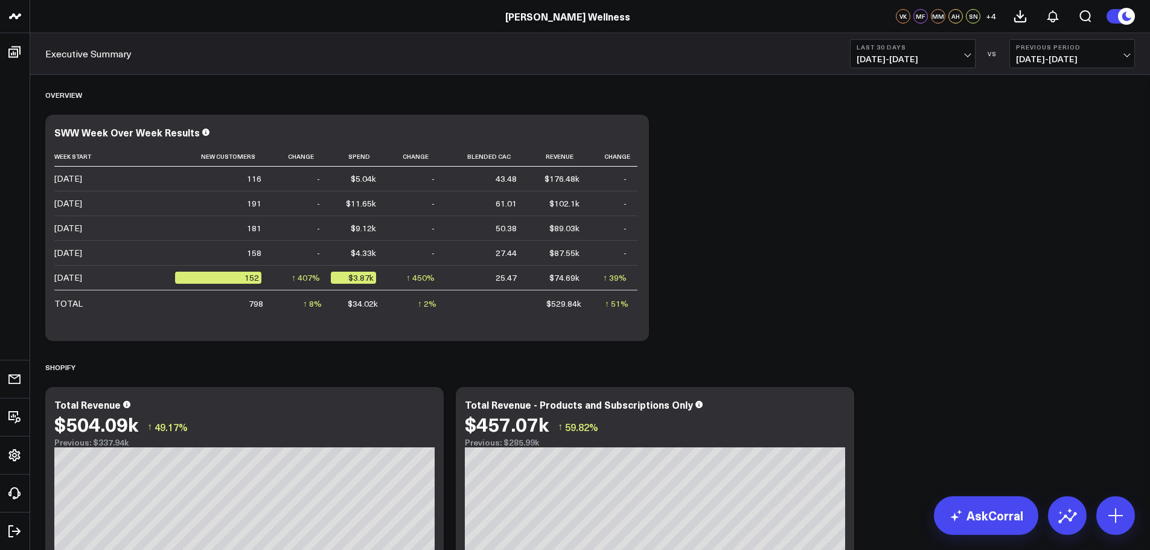
click at [953, 59] on span "[DATE] - [DATE]" at bounding box center [913, 59] width 112 height 10
click at [909, 316] on link "MTD" at bounding box center [913, 315] width 124 height 23
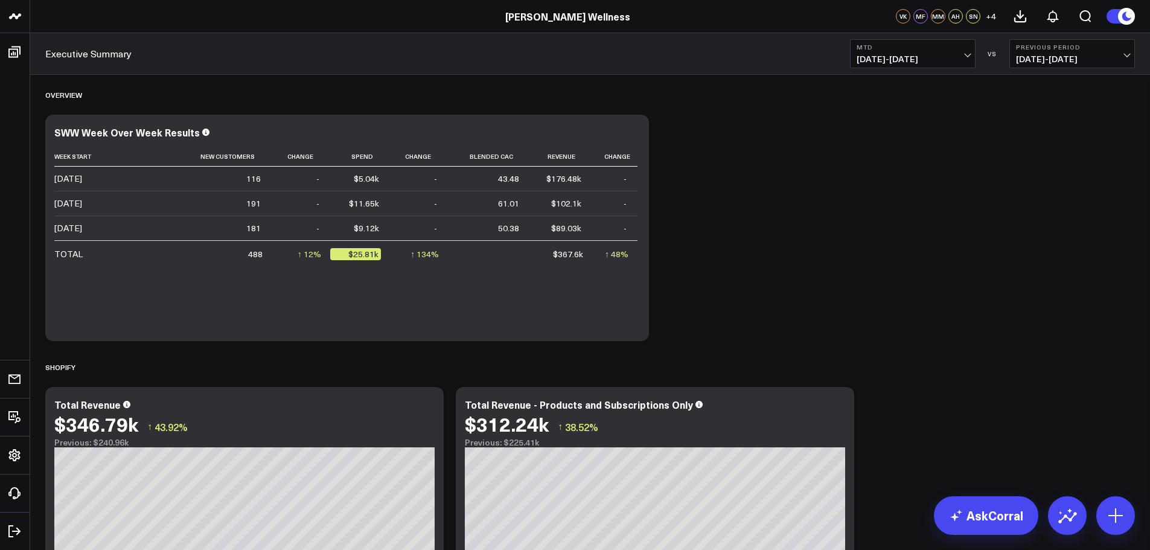
click at [1054, 57] on span "[DATE] - [DATE]" at bounding box center [1072, 59] width 112 height 10
click at [1063, 106] on link "MoM" at bounding box center [1072, 103] width 124 height 23
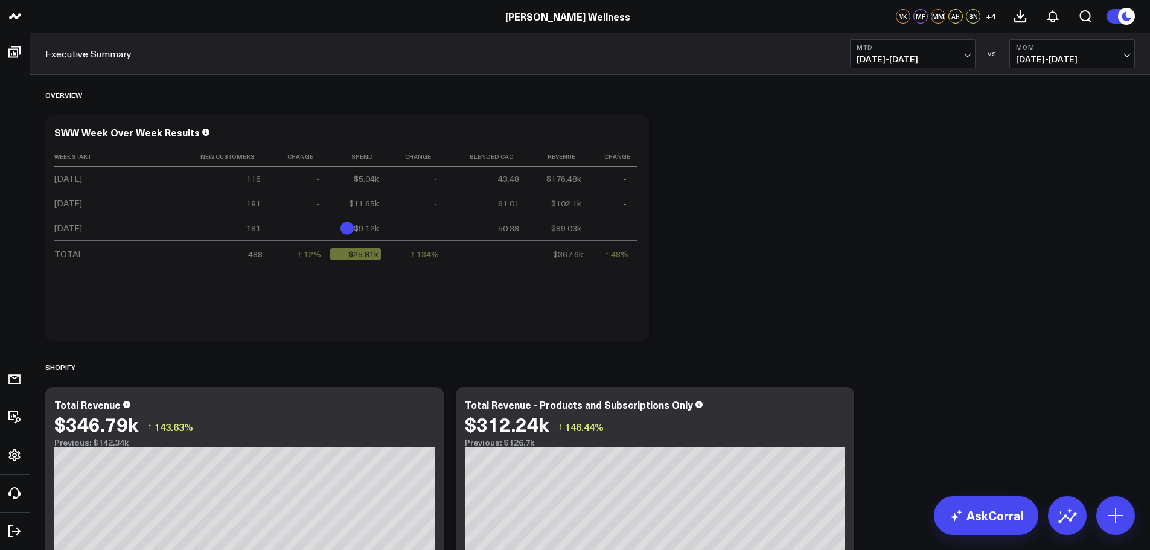
click at [1087, 60] on span "[DATE] - [DATE]" at bounding box center [1072, 59] width 112 height 10
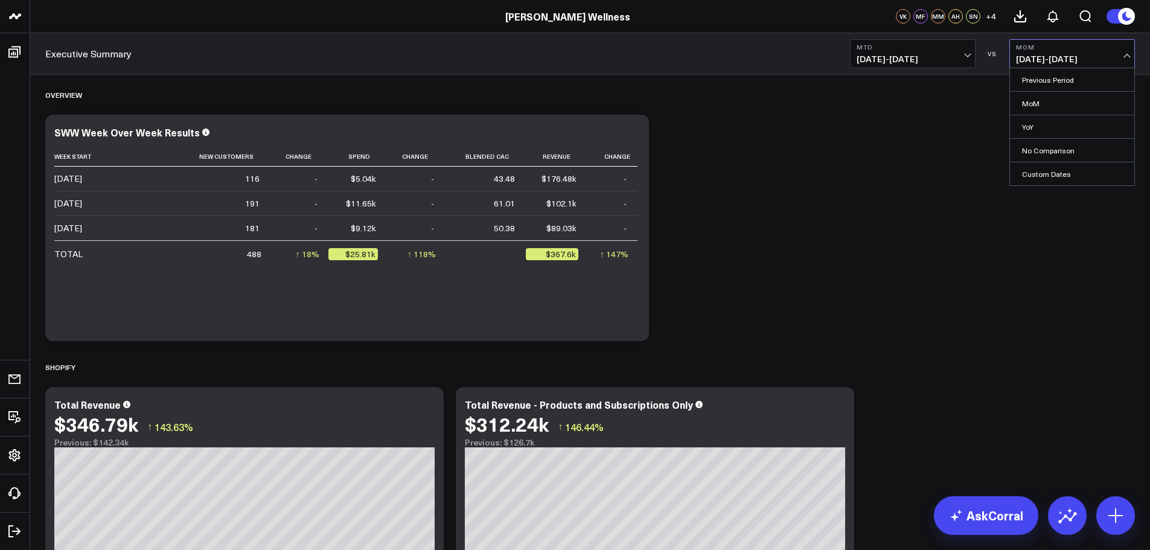
click at [1083, 124] on link "YoY" at bounding box center [1072, 126] width 124 height 23
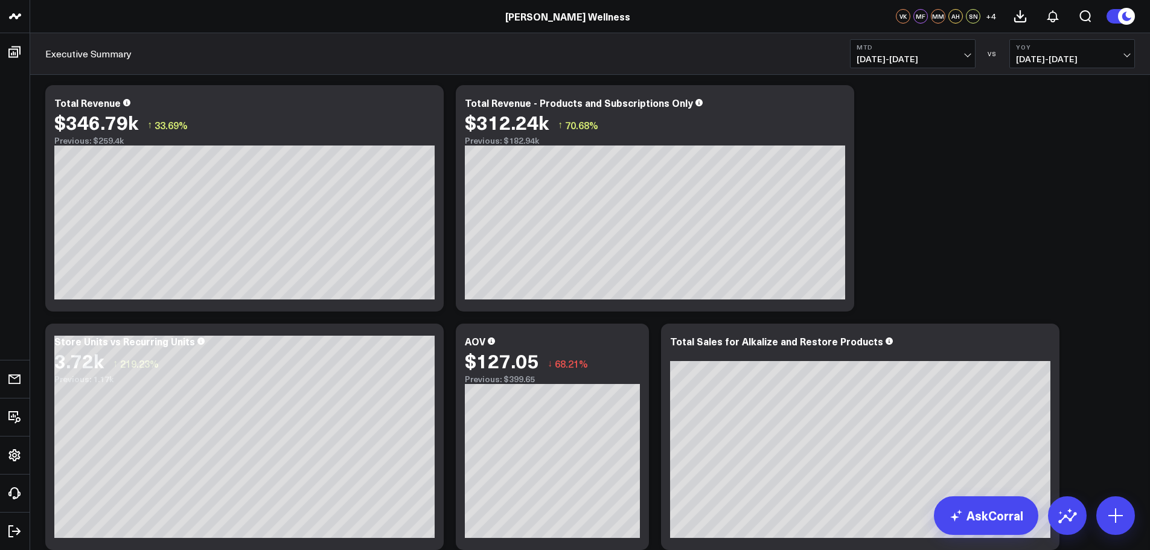
scroll to position [503, 0]
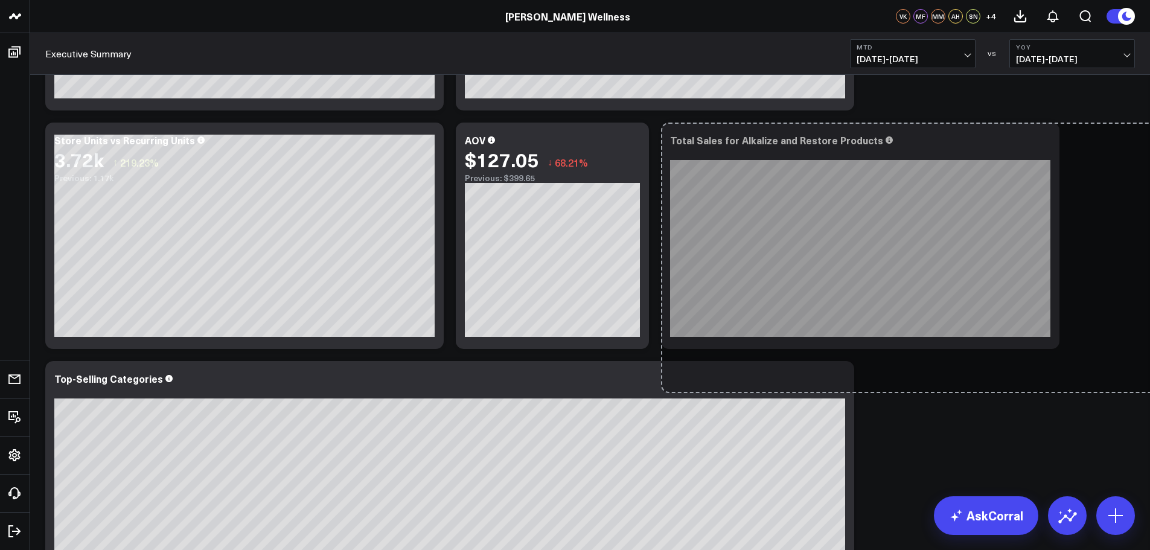
drag, startPoint x: 1056, startPoint y: 344, endPoint x: 1159, endPoint y: 388, distance: 111.7
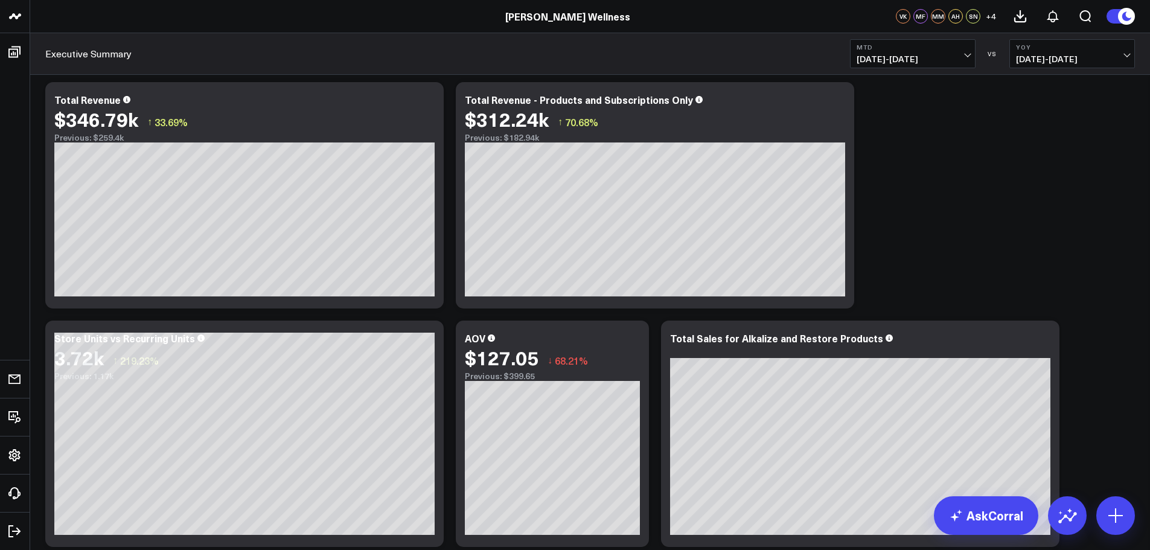
scroll to position [302, 0]
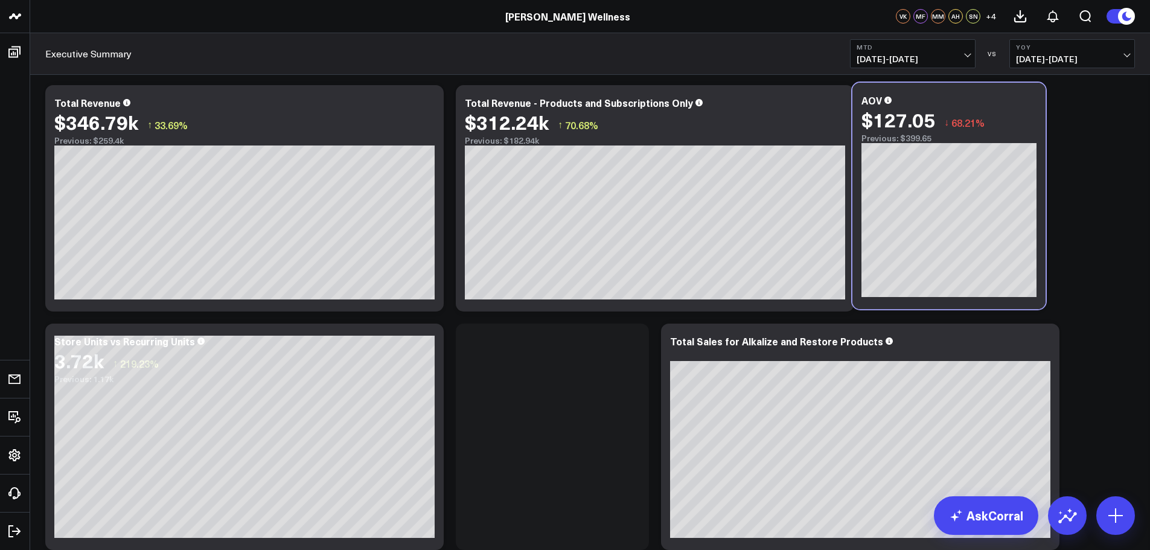
drag, startPoint x: 589, startPoint y: 335, endPoint x: 986, endPoint y: 94, distance: 464.1
click at [986, 94] on div "AOV $127.05 ↓ 68.21% Previous: $399.65" at bounding box center [949, 196] width 193 height 226
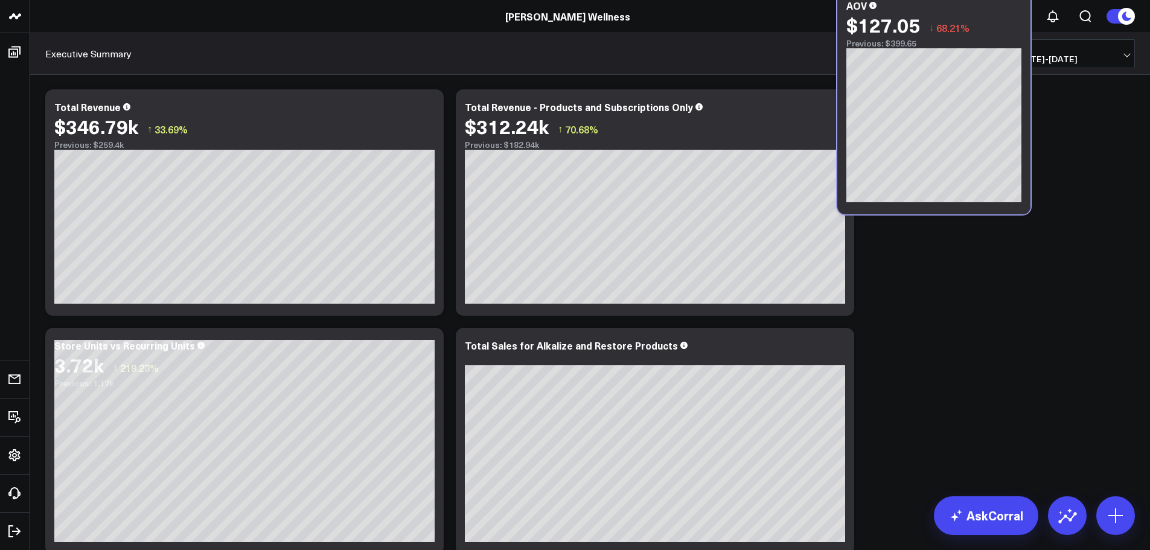
scroll to position [244, 0]
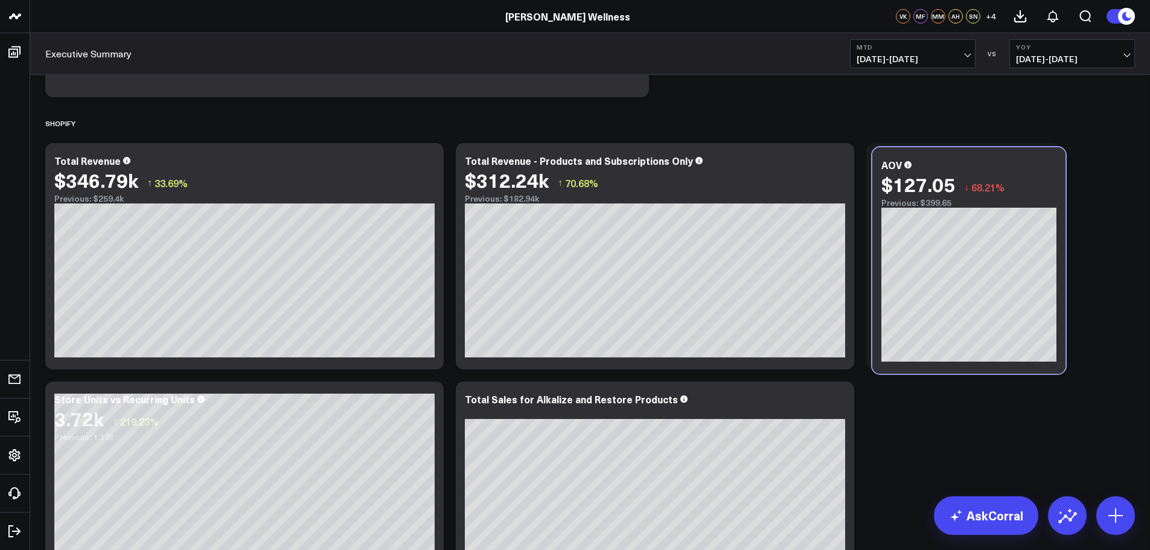
drag, startPoint x: 540, startPoint y: 336, endPoint x: 956, endPoint y: 160, distance: 452.4
click at [956, 160] on div "AOV" at bounding box center [969, 164] width 175 height 11
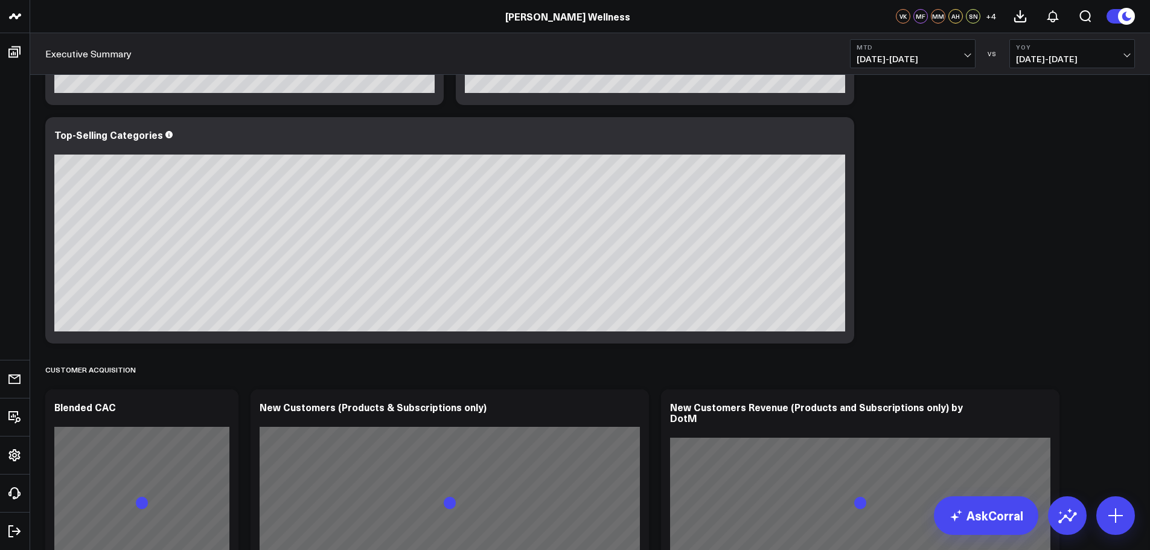
scroll to position [445, 0]
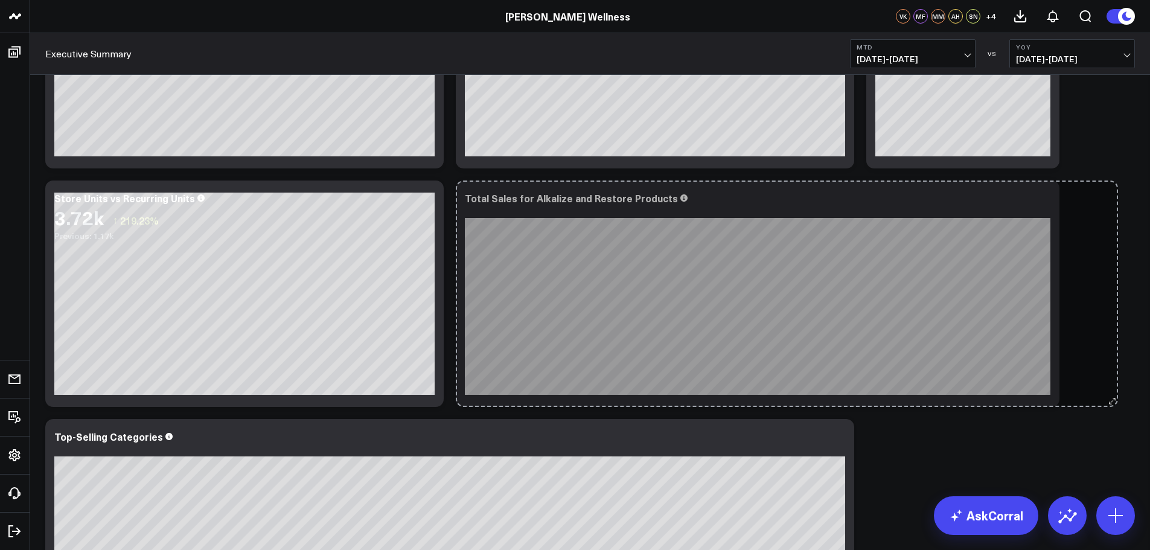
drag, startPoint x: 850, startPoint y: 400, endPoint x: 1124, endPoint y: 400, distance: 273.5
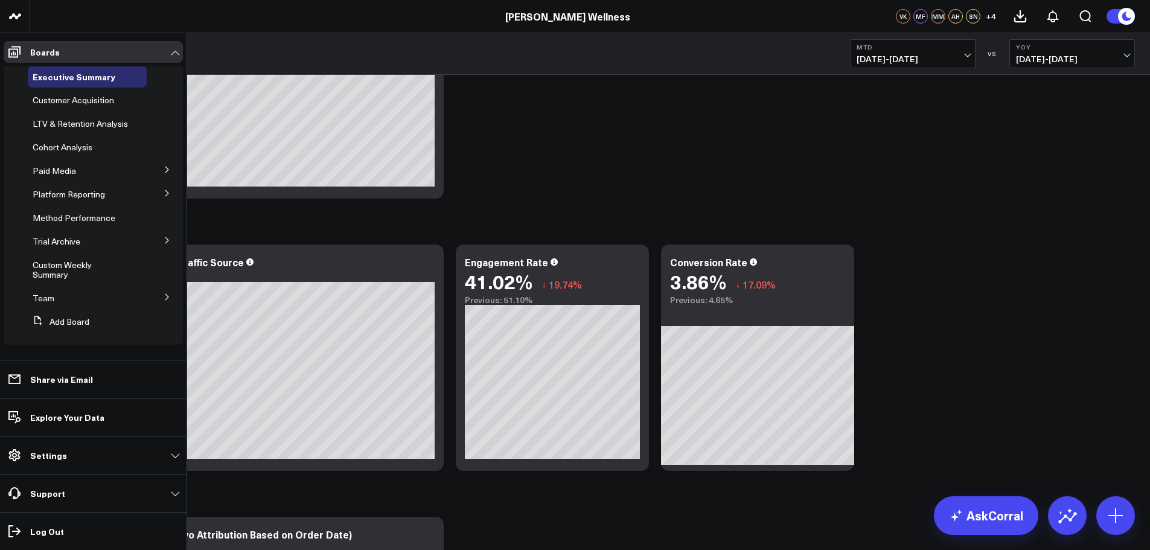
scroll to position [0, 0]
click at [164, 301] on icon at bounding box center [167, 297] width 7 height 7
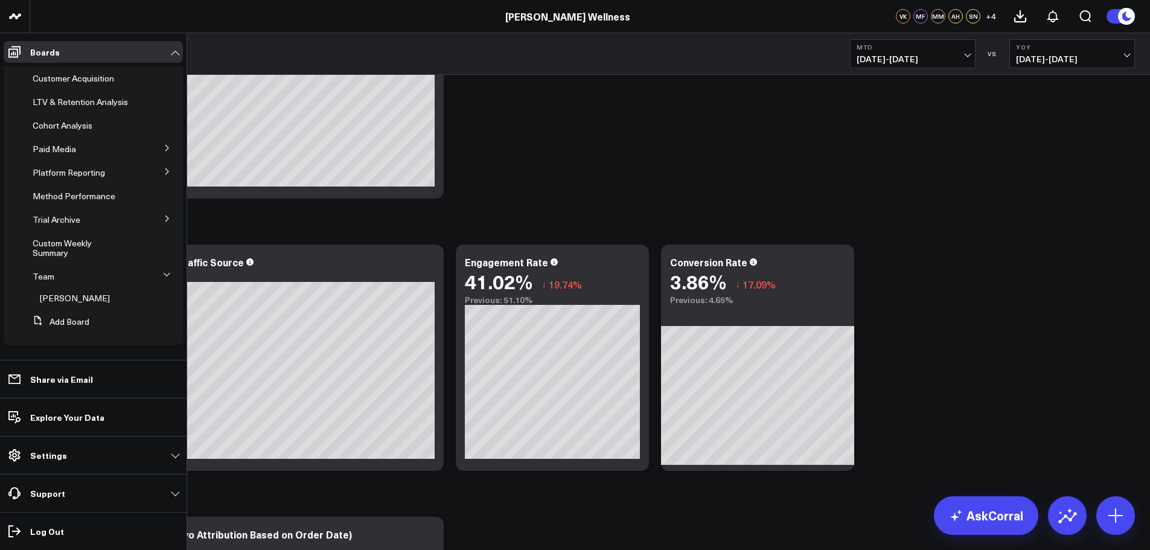
click at [163, 275] on icon at bounding box center [166, 274] width 7 height 7
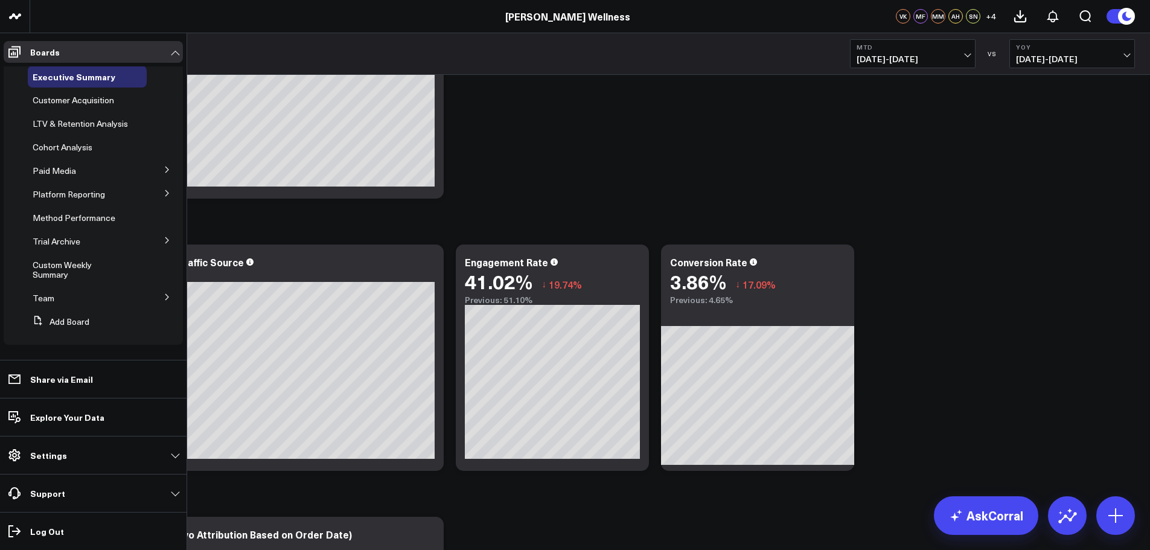
click at [165, 240] on icon at bounding box center [166, 240] width 3 height 6
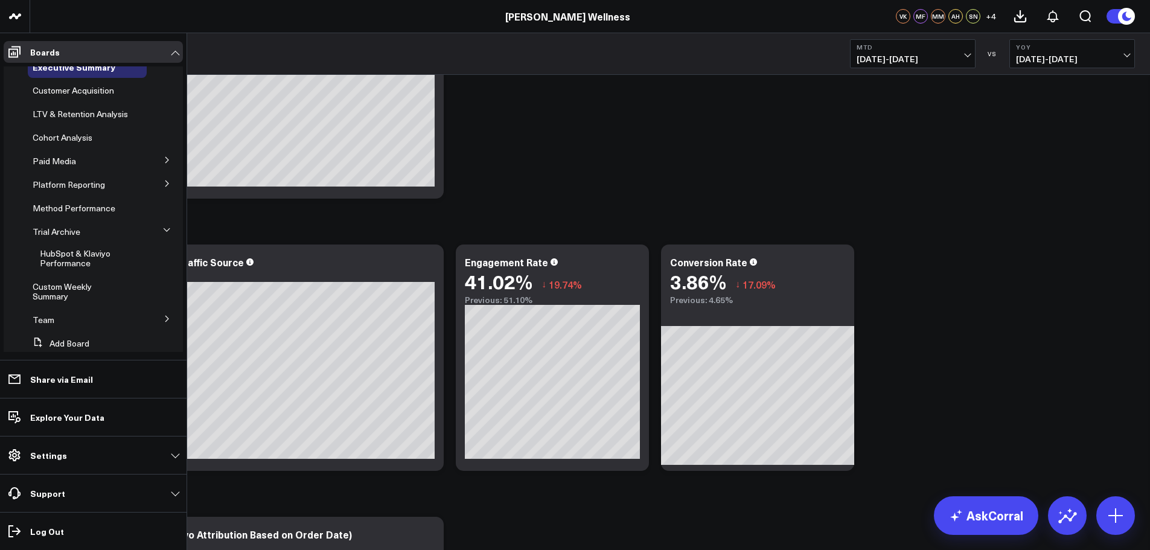
click at [163, 234] on icon at bounding box center [166, 229] width 7 height 7
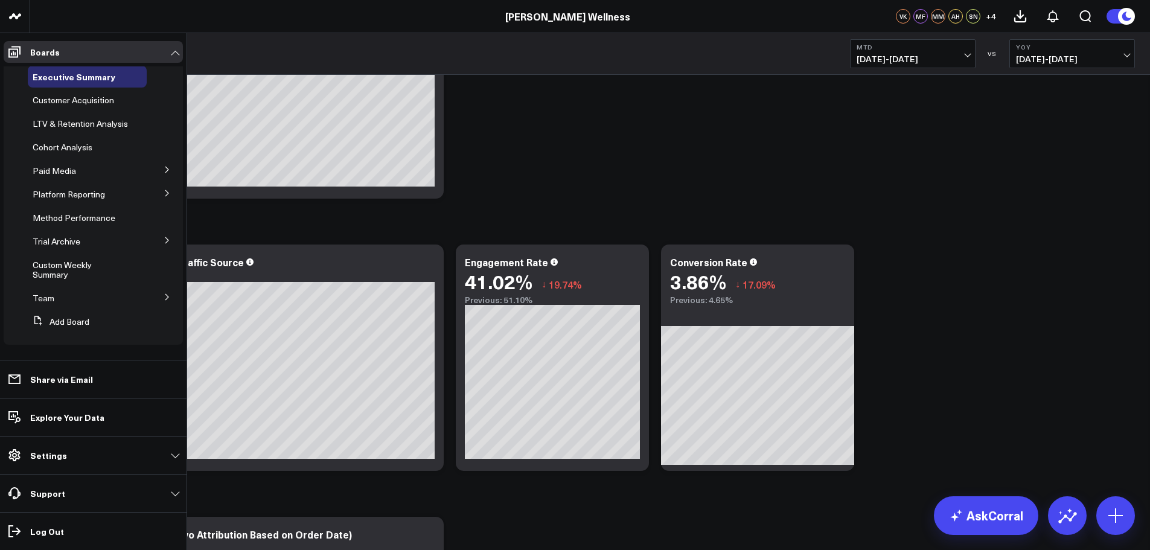
click at [164, 191] on icon at bounding box center [167, 193] width 7 height 7
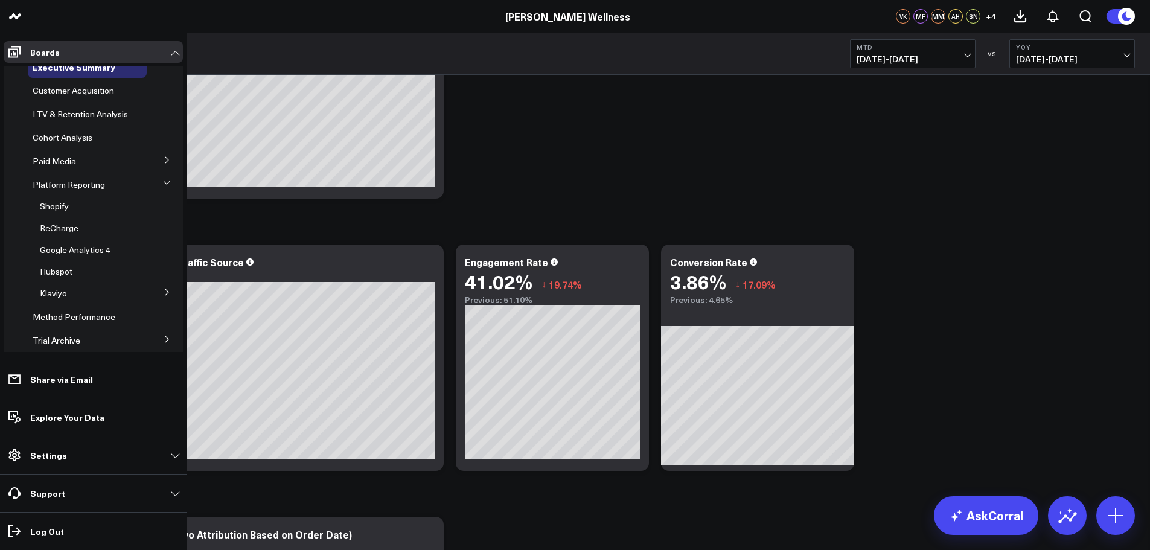
click at [58, 234] on span "ReCharge" at bounding box center [59, 227] width 39 height 11
